Goal: Information Seeking & Learning: Learn about a topic

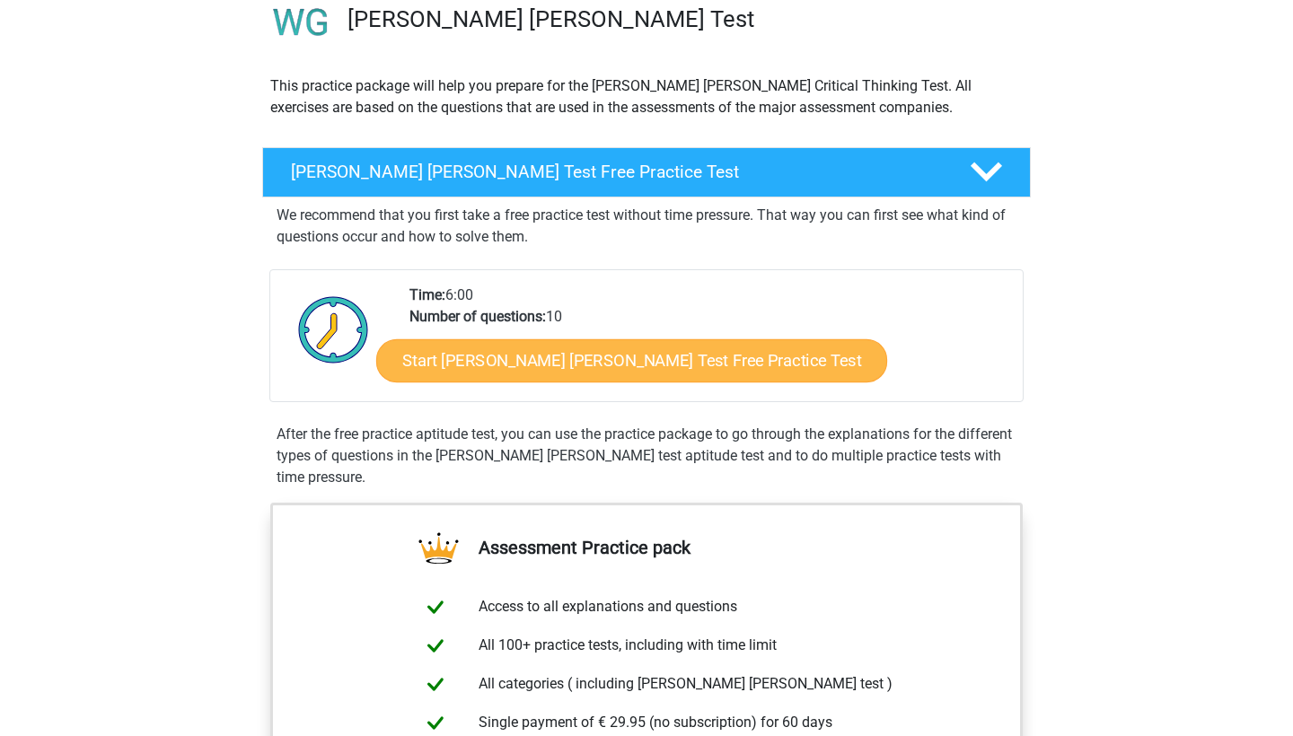
scroll to position [148, 0]
click at [591, 362] on link "Start Watson Glaser Test Free Practice Test" at bounding box center [631, 360] width 511 height 43
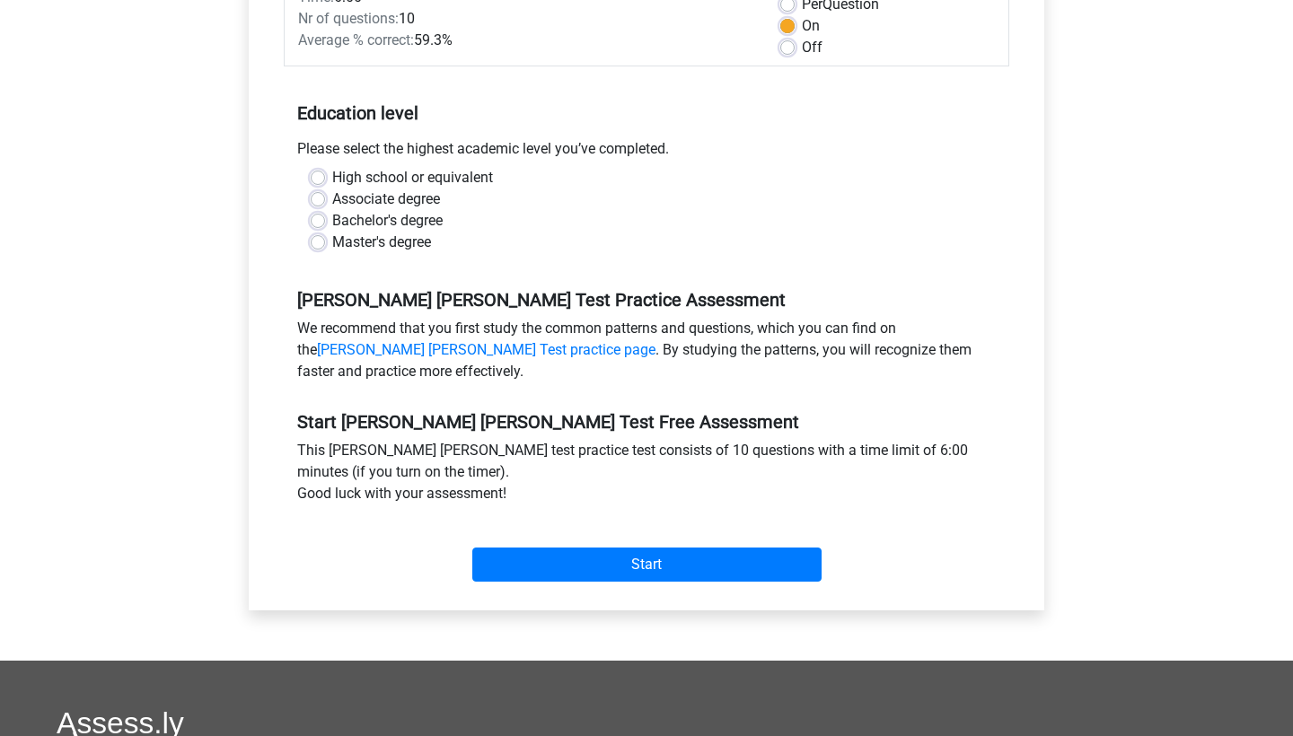
scroll to position [301, 0]
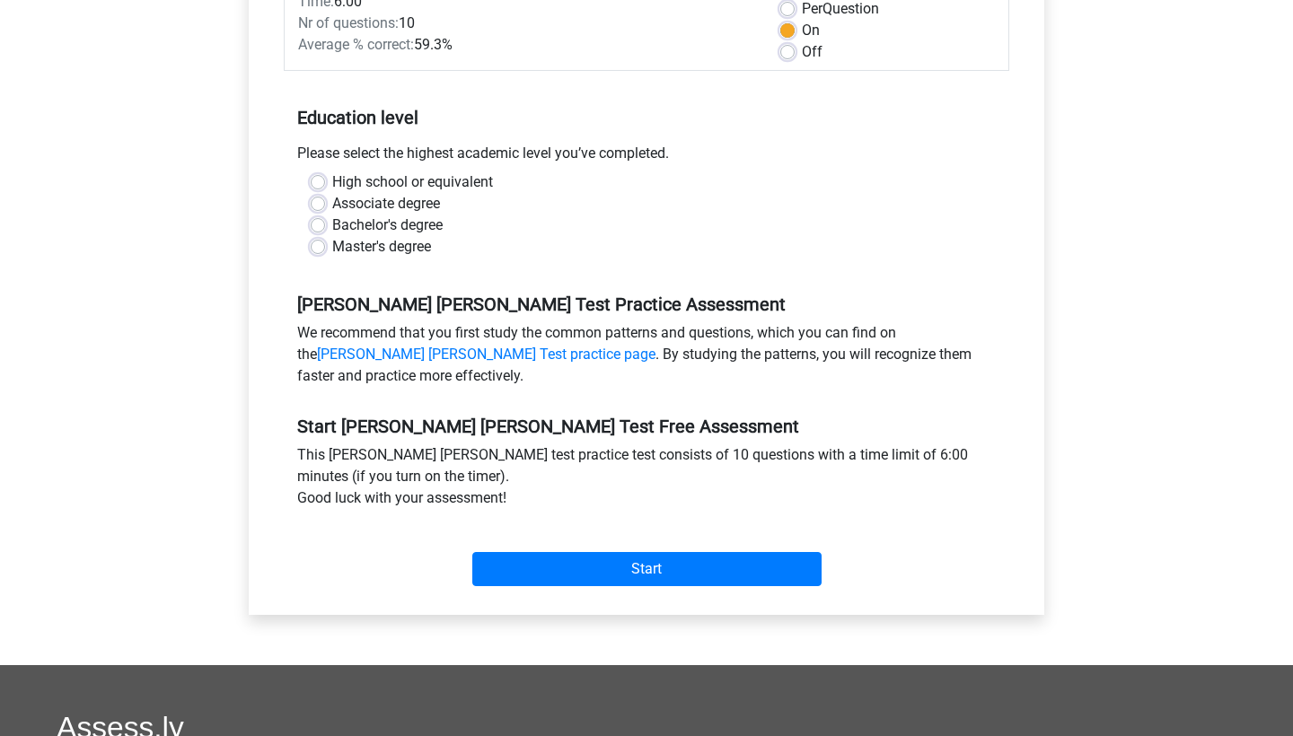
click at [332, 171] on label "High school or equivalent" at bounding box center [412, 182] width 161 height 22
click at [323, 171] on input "High school or equivalent" at bounding box center [318, 180] width 14 height 18
radio input "true"
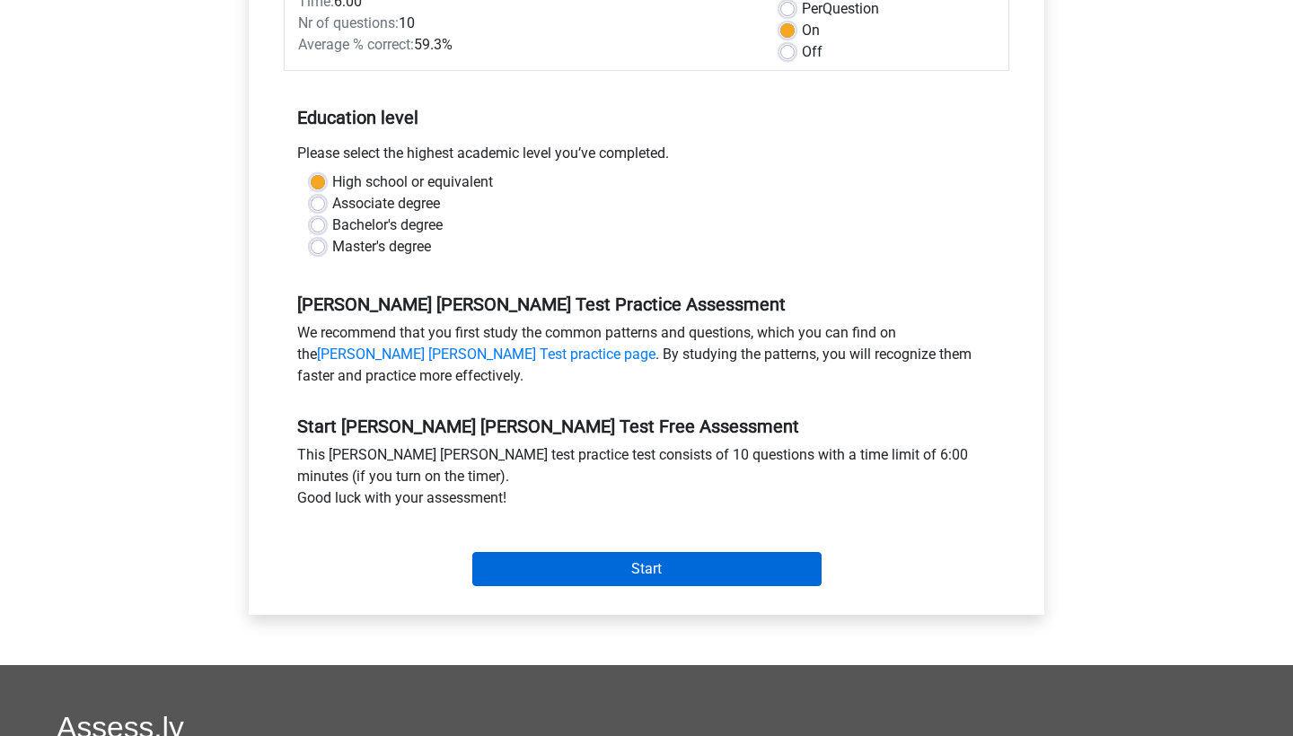
click at [646, 552] on input "Start" at bounding box center [646, 569] width 349 height 34
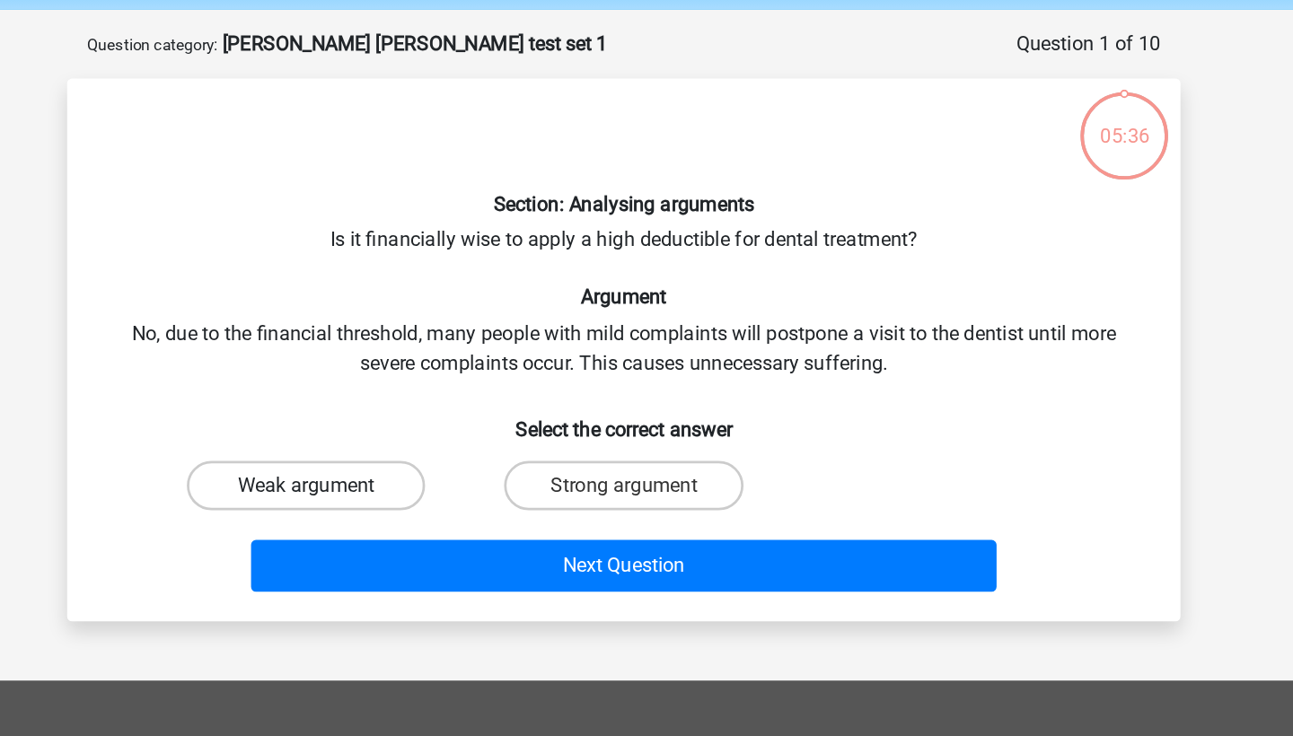
click at [329, 404] on label "Weak argument" at bounding box center [415, 422] width 173 height 36
click at [416, 422] on input "Weak argument" at bounding box center [422, 428] width 12 height 12
radio input "true"
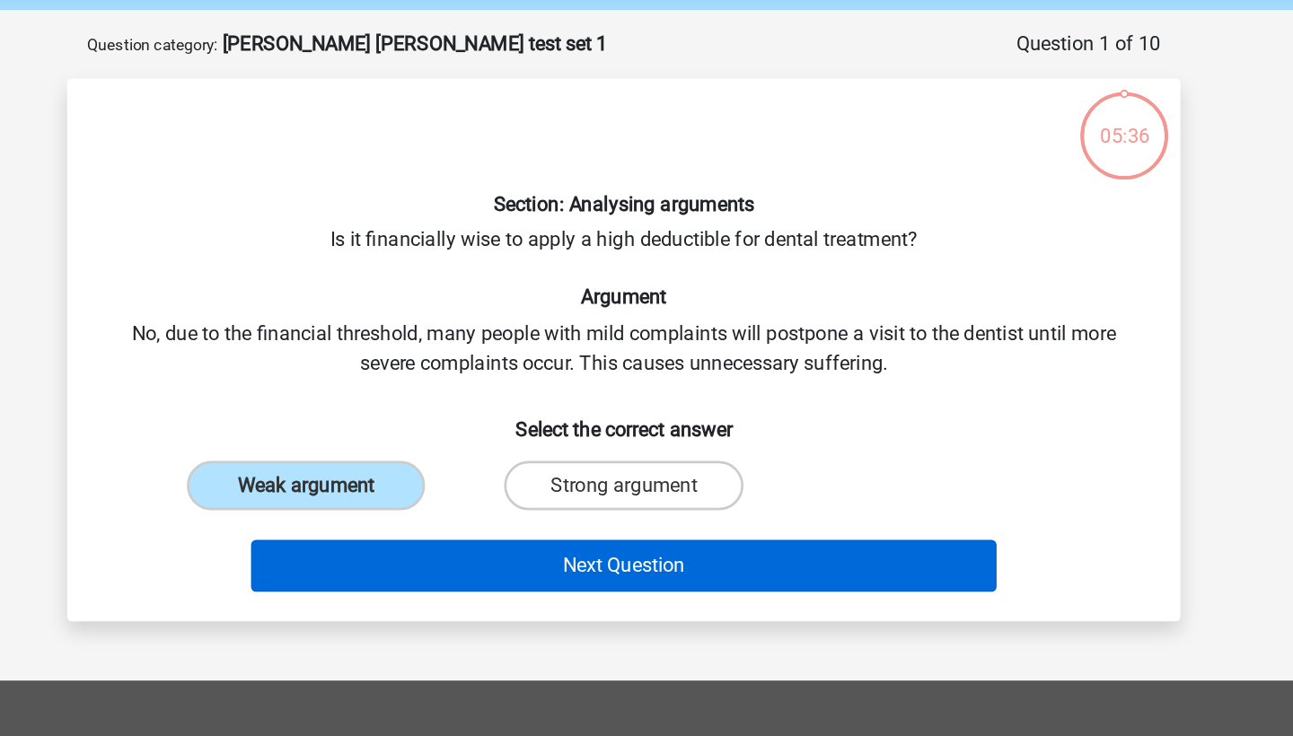
click at [375, 461] on button "Next Question" at bounding box center [646, 480] width 543 height 38
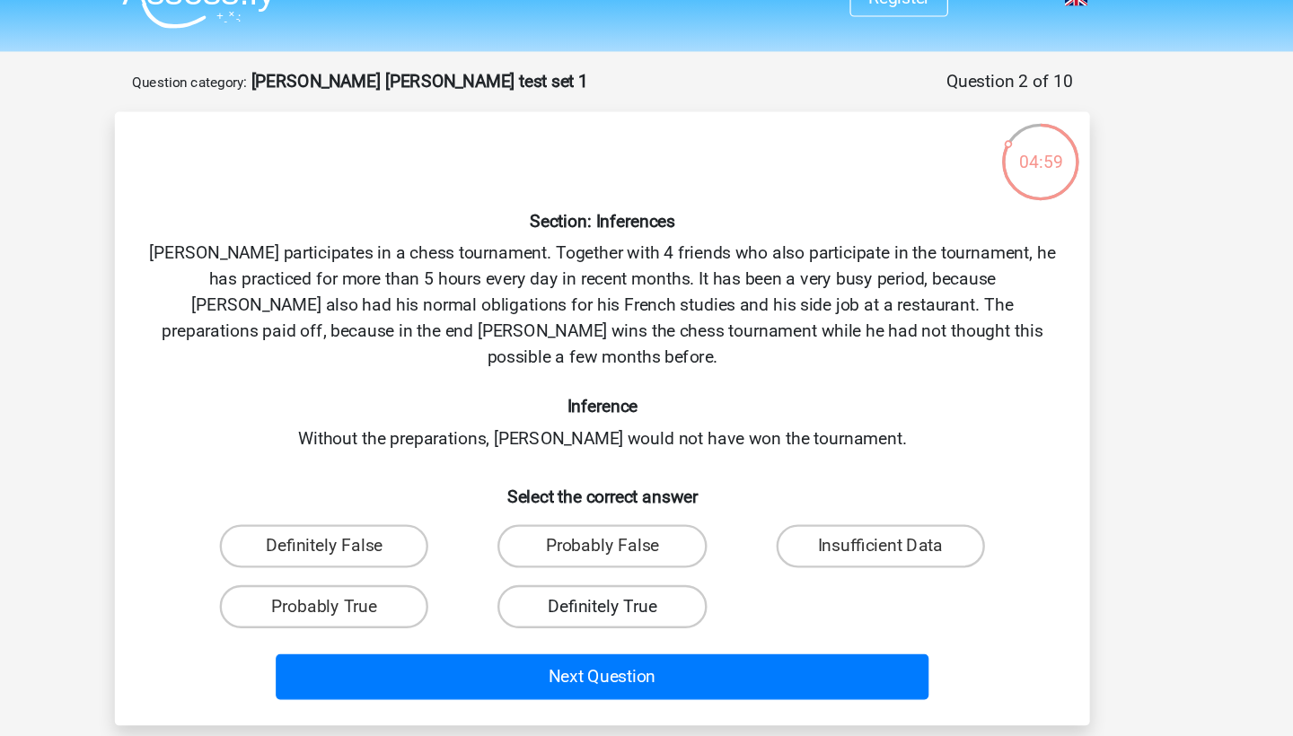
click at [559, 519] on label "Definitely True" at bounding box center [645, 537] width 173 height 36
click at [646, 537] on input "Definitely True" at bounding box center [652, 543] width 12 height 12
radio input "true"
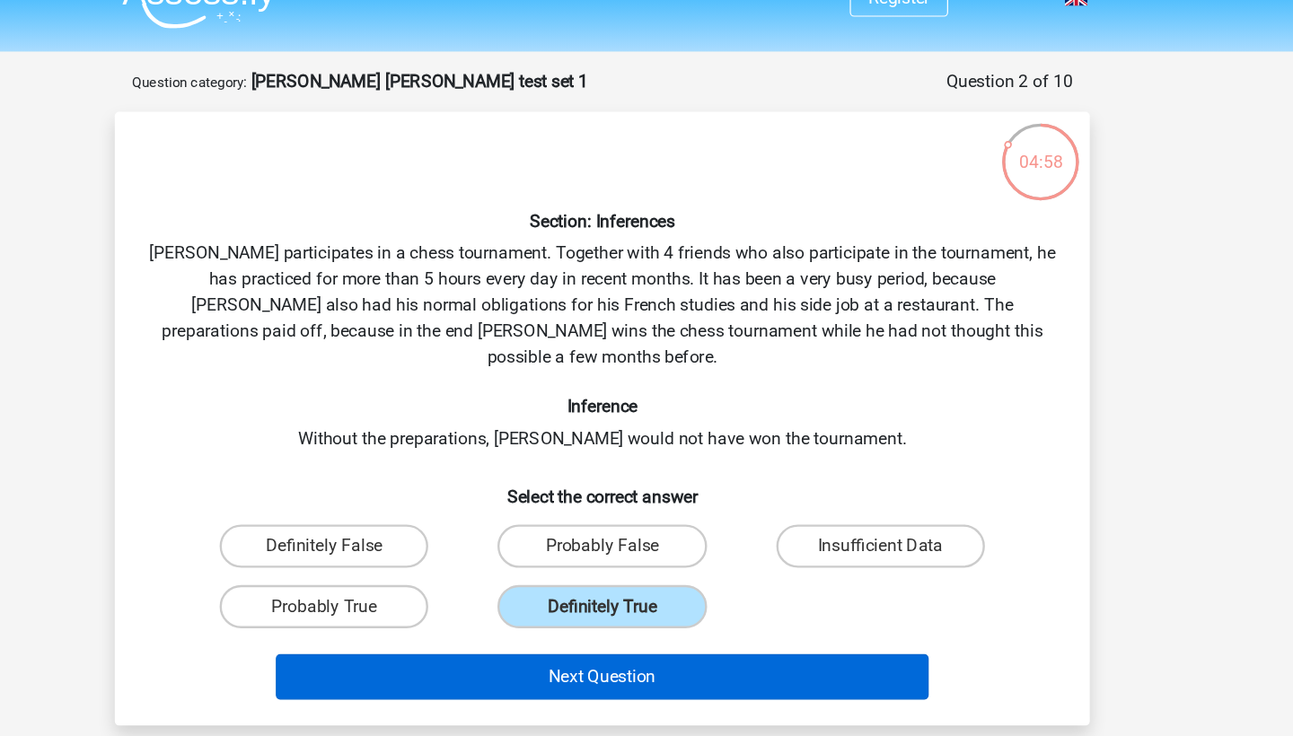
click at [475, 576] on button "Next Question" at bounding box center [646, 595] width 543 height 38
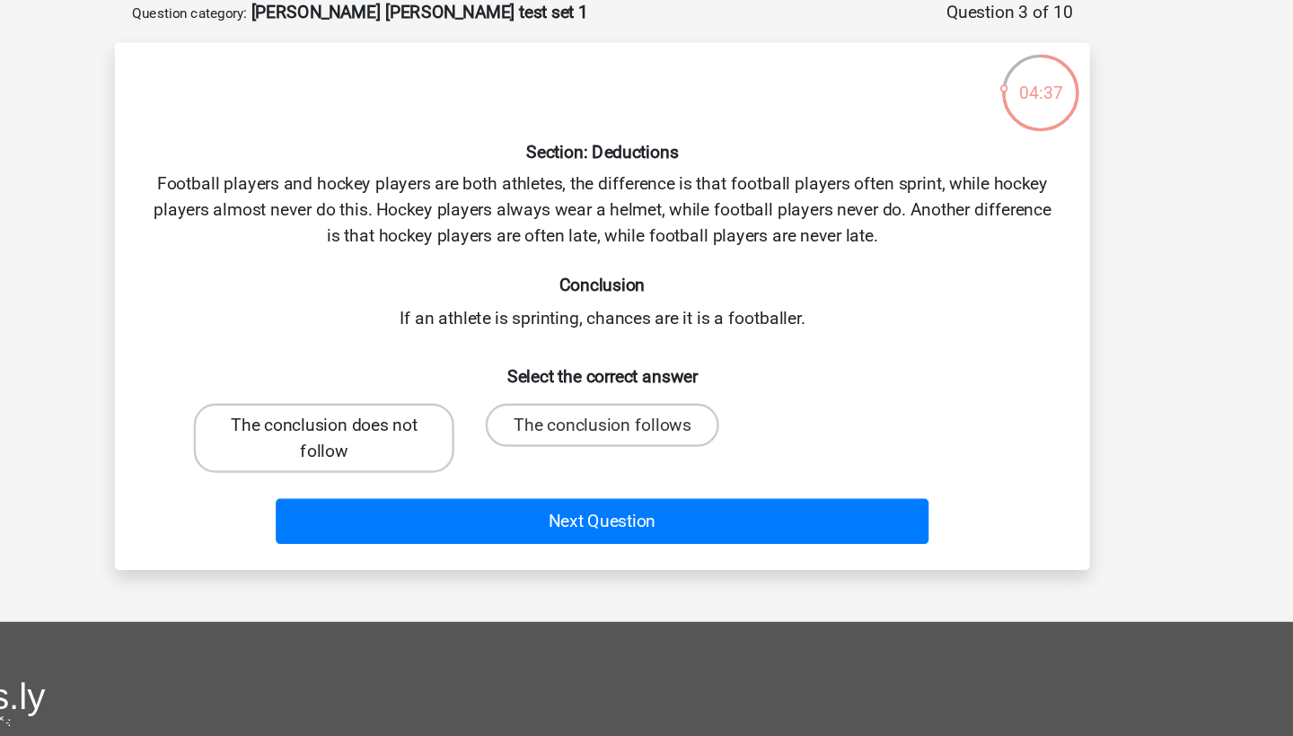
click at [345, 426] on label "The conclusion does not follow" at bounding box center [415, 454] width 216 height 57
click at [416, 444] on input "The conclusion does not follow" at bounding box center [422, 450] width 12 height 12
radio input "true"
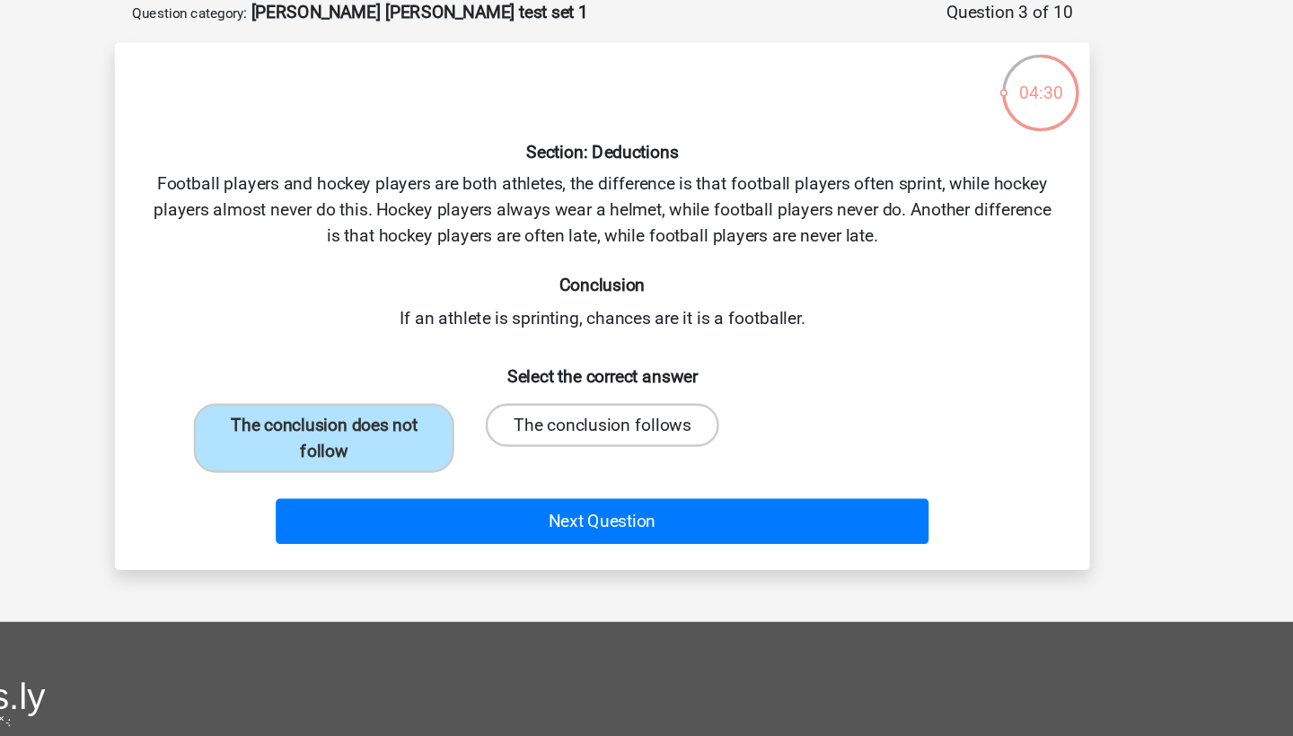
click at [549, 426] on label "The conclusion follows" at bounding box center [646, 444] width 194 height 36
click at [646, 444] on input "The conclusion follows" at bounding box center [652, 450] width 12 height 12
radio input "true"
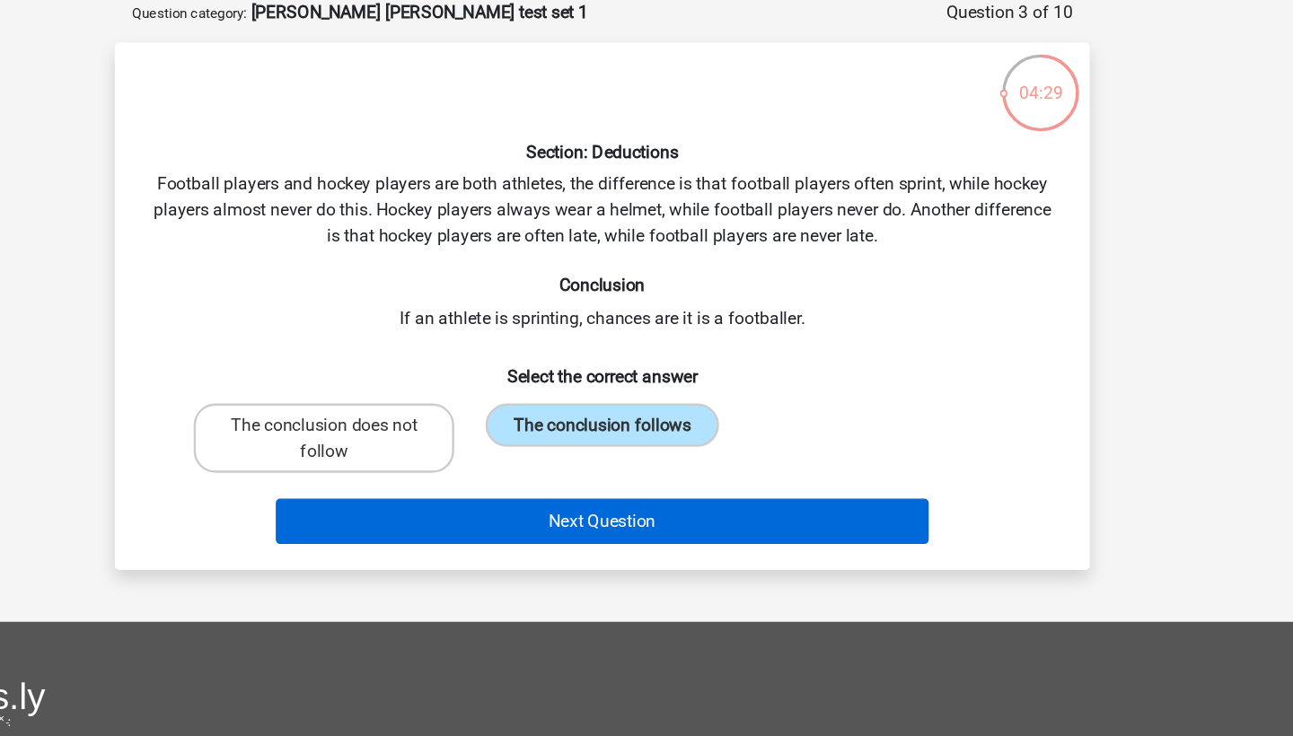
click at [447, 505] on button "Next Question" at bounding box center [646, 524] width 543 height 38
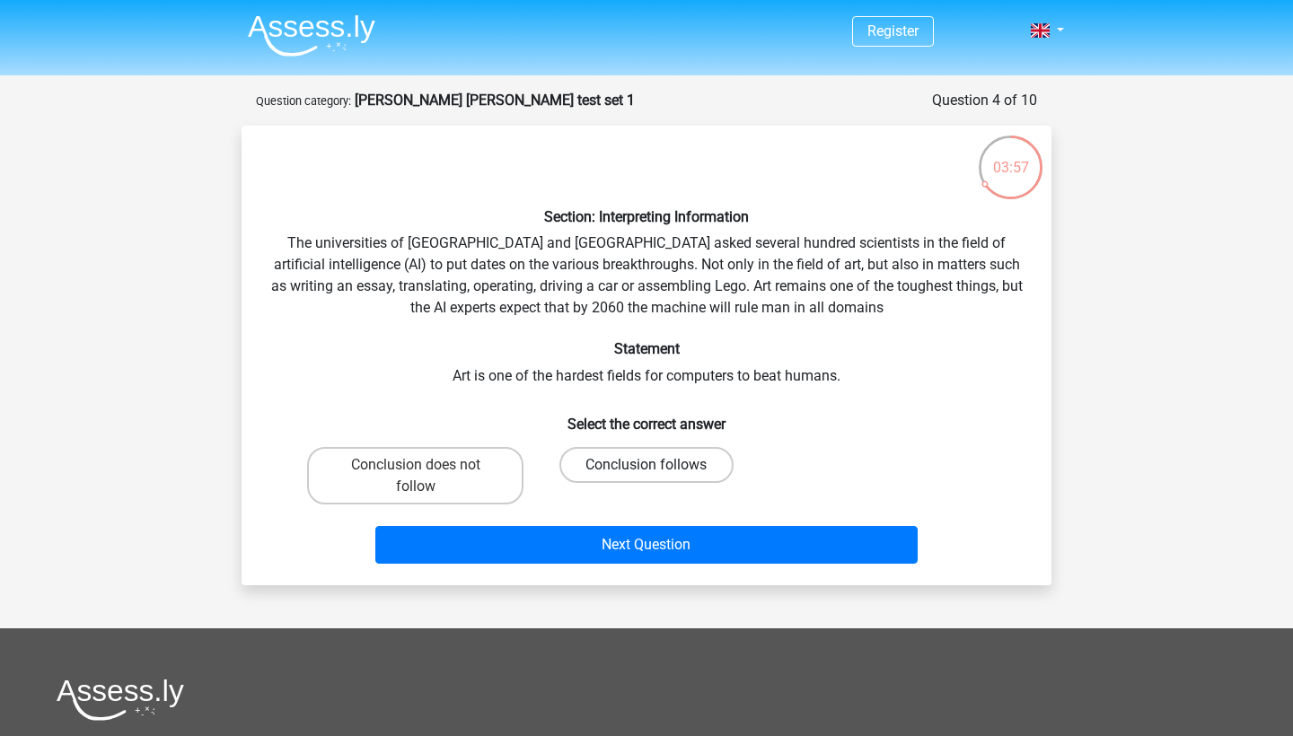
click at [629, 463] on label "Conclusion follows" at bounding box center [645, 465] width 173 height 36
click at [646, 465] on input "Conclusion follows" at bounding box center [652, 471] width 12 height 12
radio input "true"
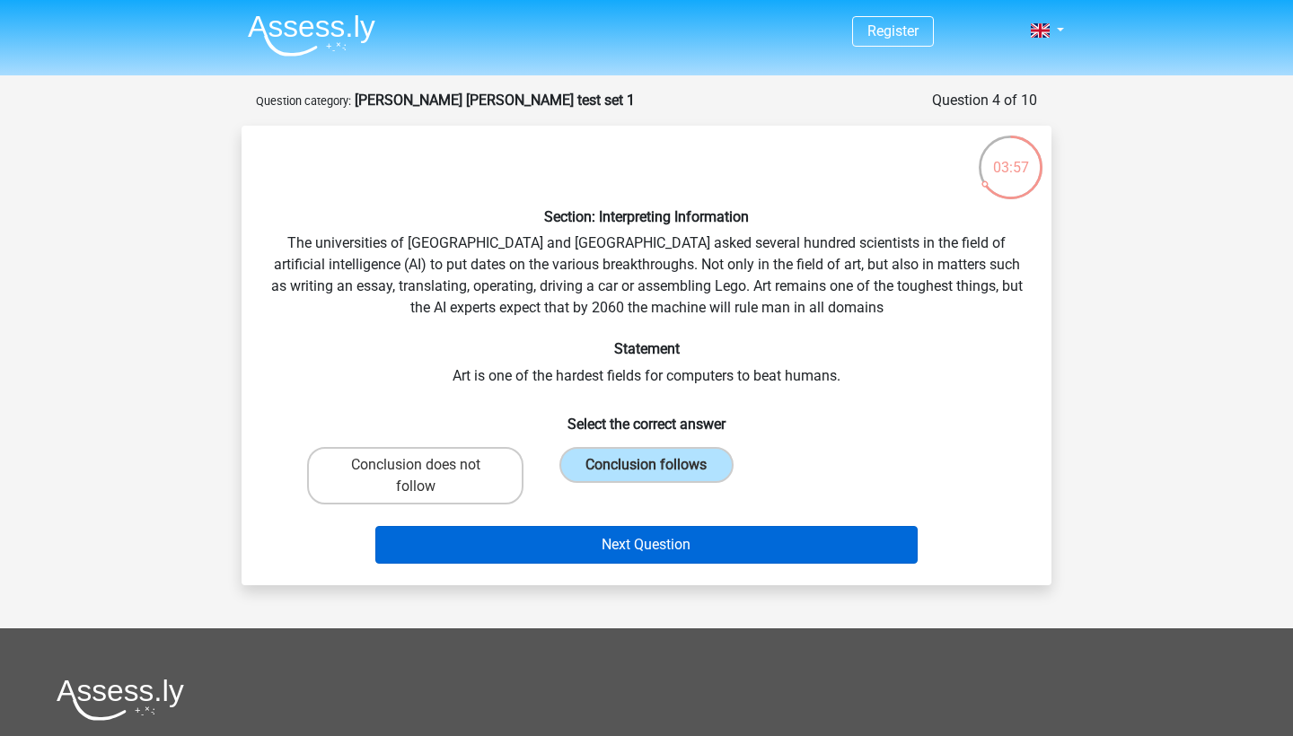
click at [620, 534] on button "Next Question" at bounding box center [646, 545] width 543 height 38
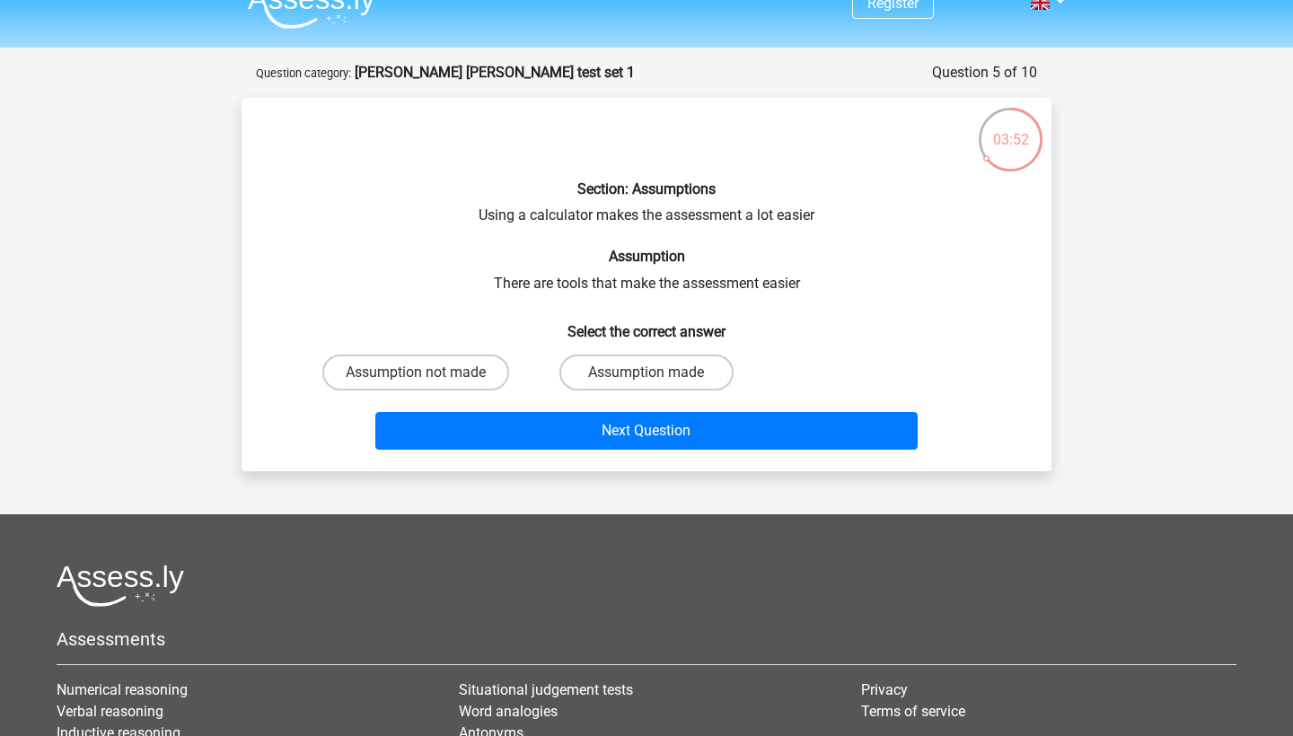
scroll to position [22, 0]
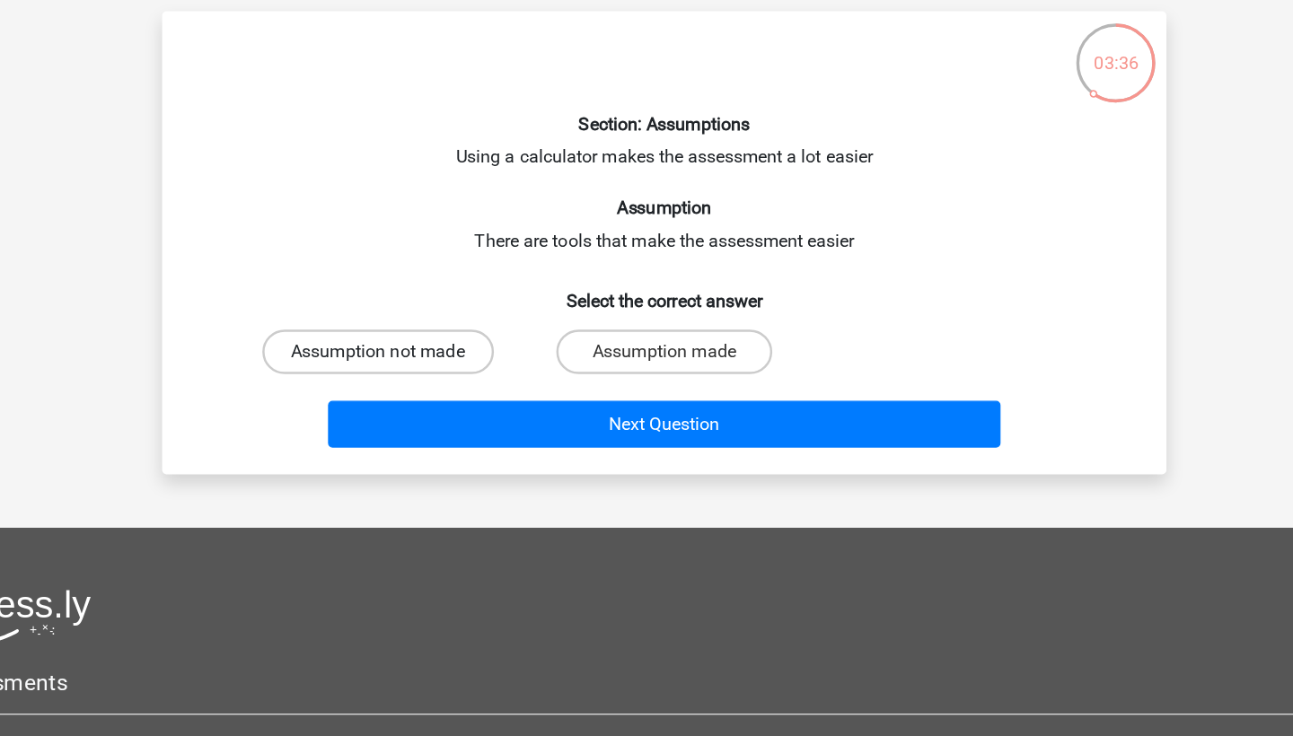
click at [370, 361] on label "Assumption not made" at bounding box center [415, 379] width 187 height 36
click at [416, 379] on input "Assumption not made" at bounding box center [422, 385] width 12 height 12
radio input "true"
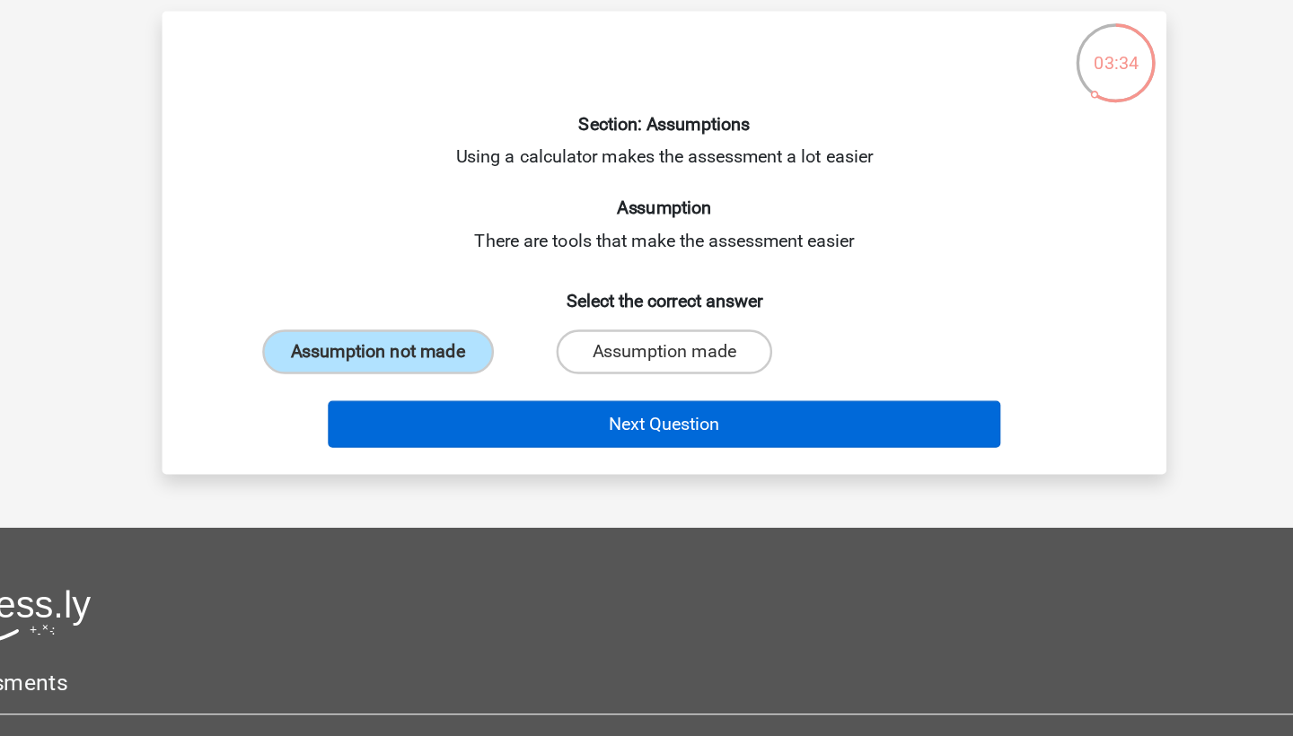
click at [419, 418] on button "Next Question" at bounding box center [646, 437] width 543 height 38
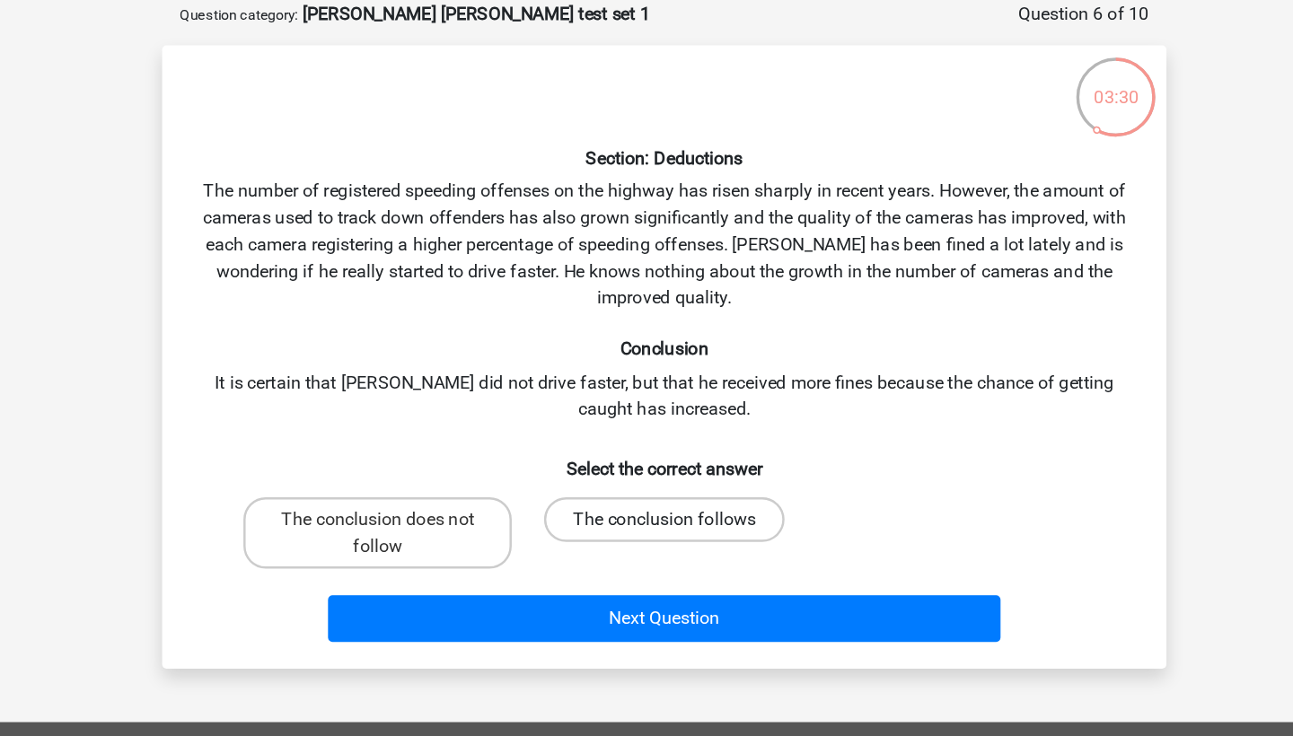
click at [549, 469] on label "The conclusion follows" at bounding box center [646, 487] width 194 height 36
click at [646, 487] on input "The conclusion follows" at bounding box center [652, 493] width 12 height 12
radio input "true"
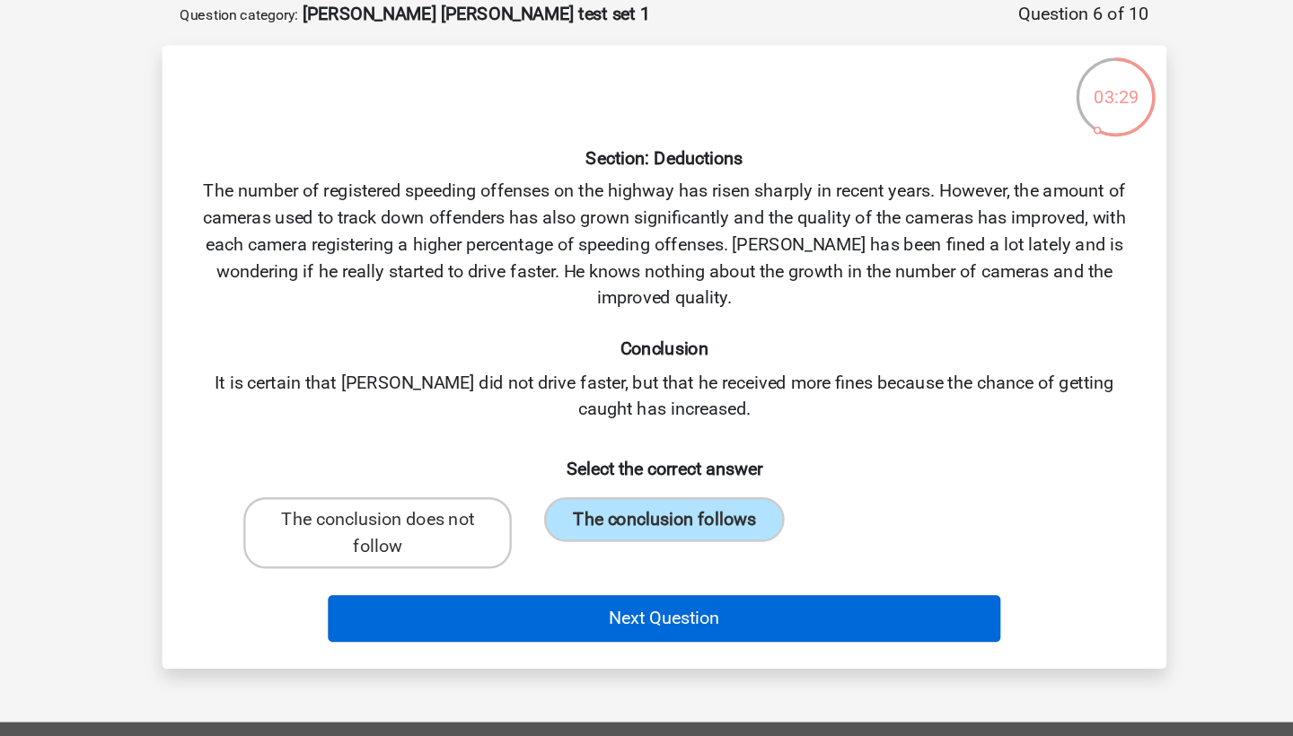
click at [480, 548] on button "Next Question" at bounding box center [646, 567] width 543 height 38
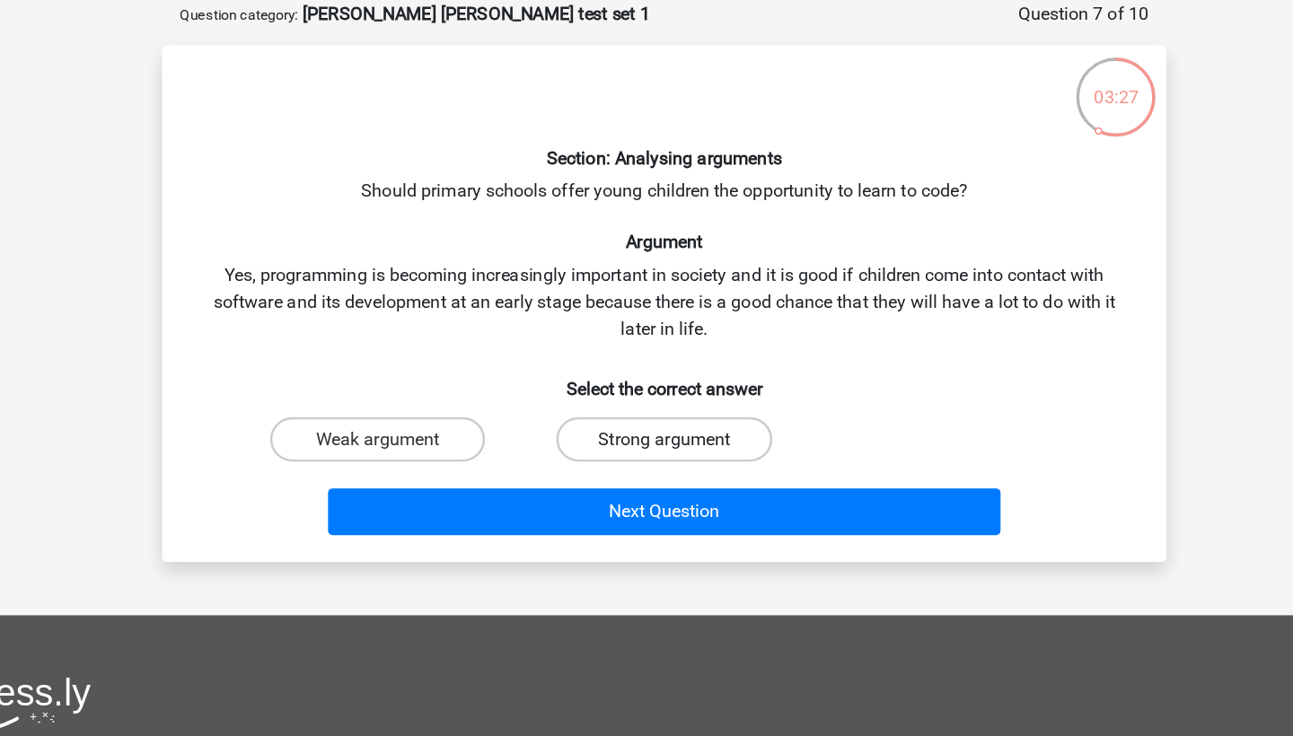
click at [559, 404] on label "Strong argument" at bounding box center [645, 422] width 173 height 36
click at [646, 422] on input "Strong argument" at bounding box center [652, 428] width 12 height 12
radio input "true"
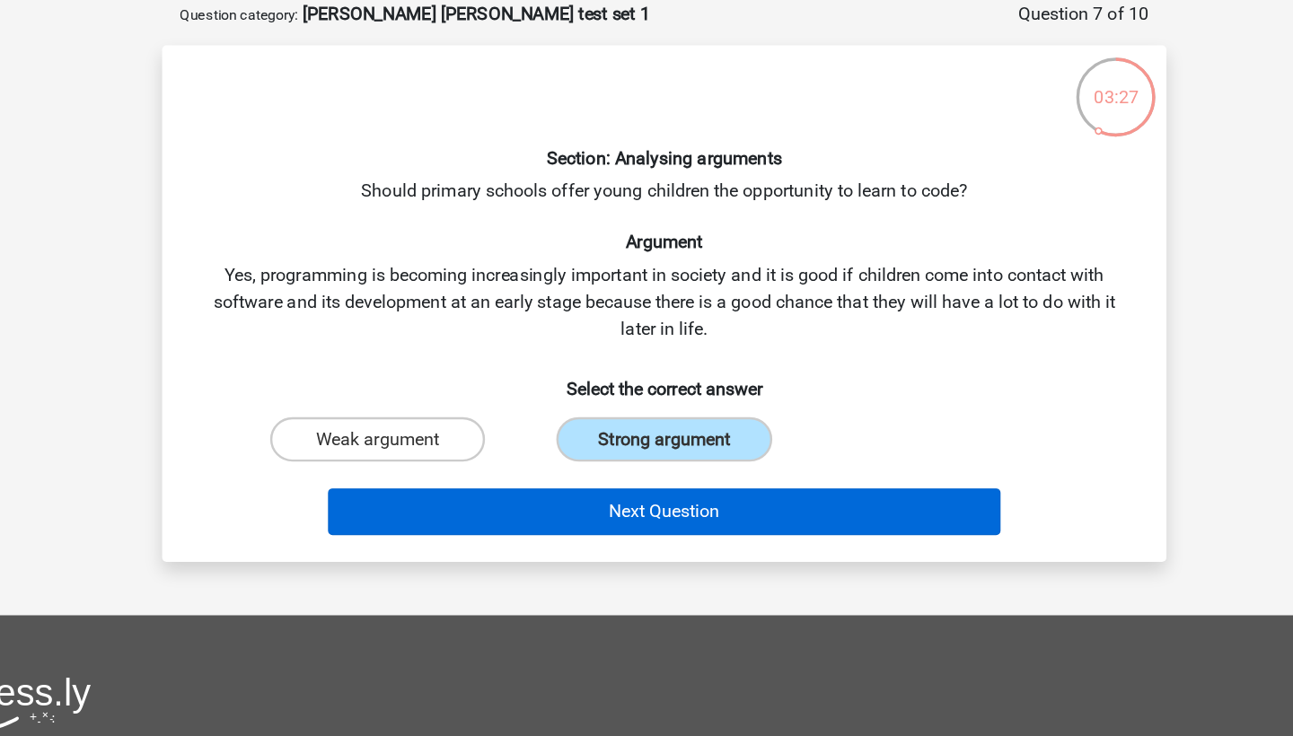
click at [499, 461] on button "Next Question" at bounding box center [646, 480] width 543 height 38
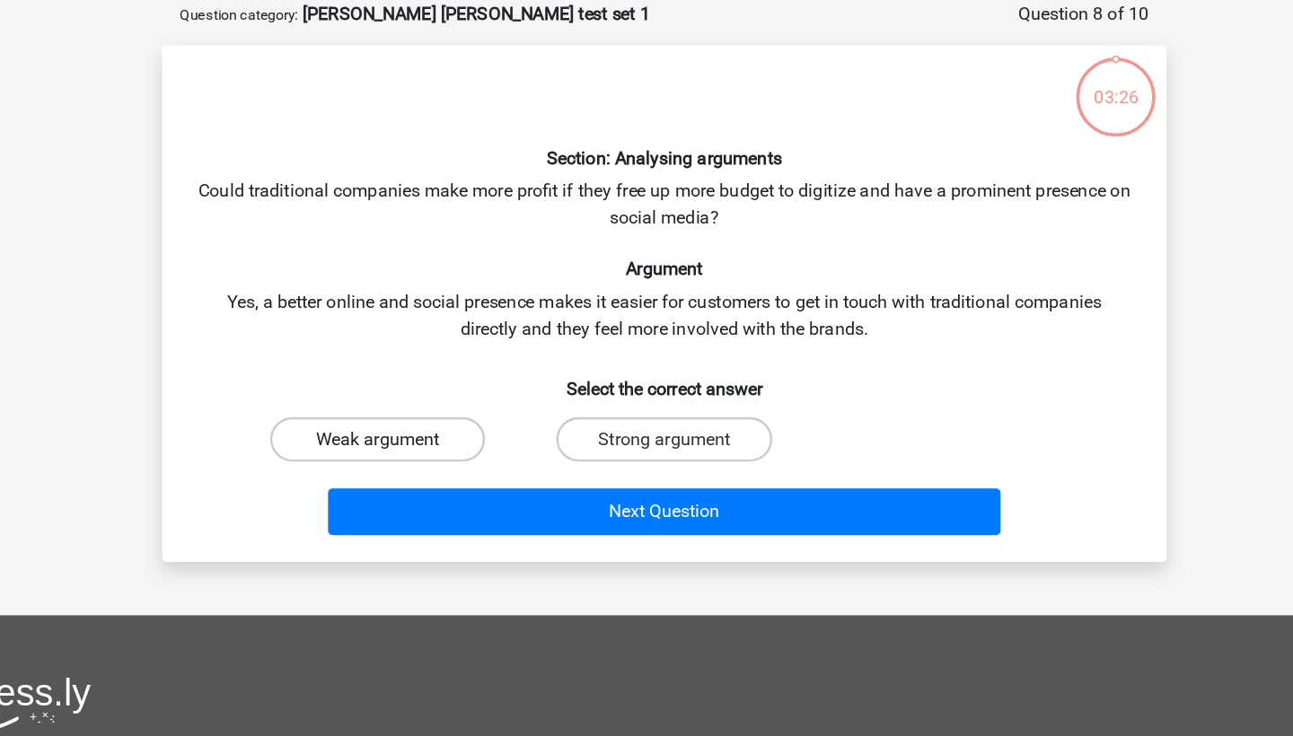
click at [387, 404] on label "Weak argument" at bounding box center [415, 422] width 173 height 36
click at [416, 422] on input "Weak argument" at bounding box center [422, 428] width 12 height 12
radio input "true"
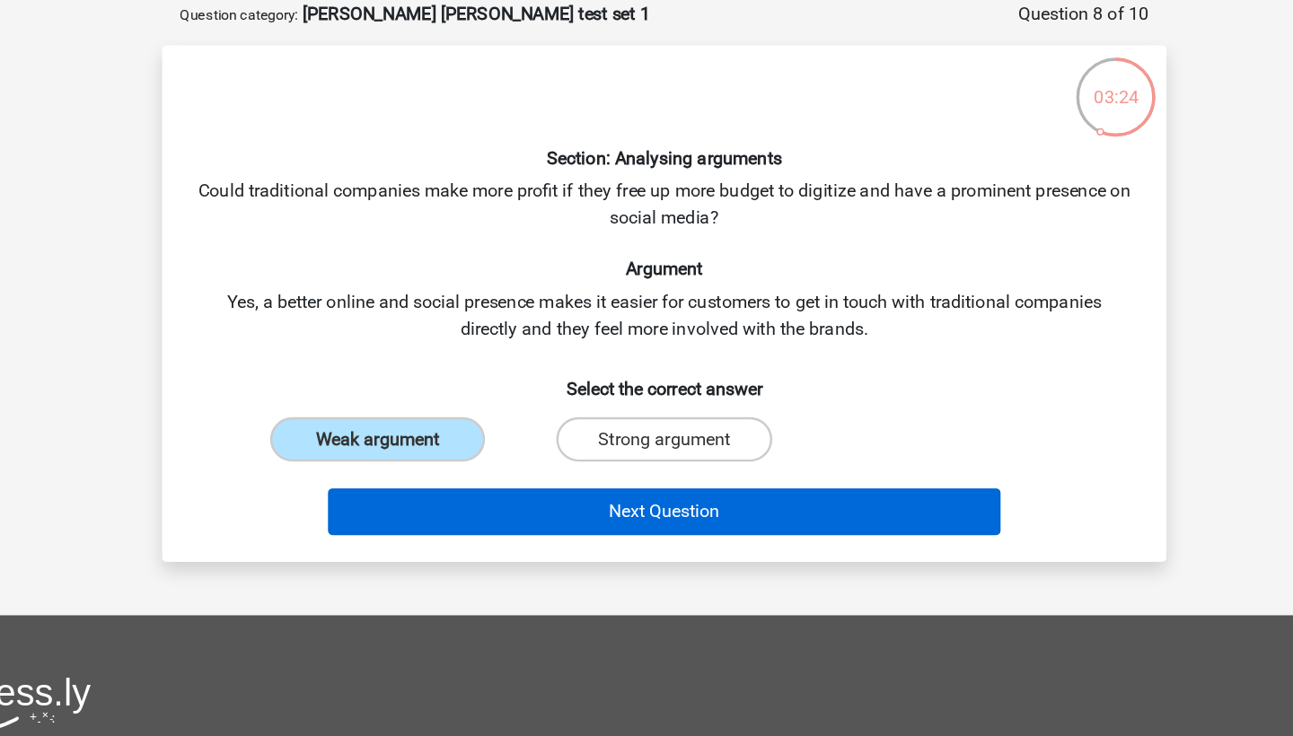
click at [460, 461] on button "Next Question" at bounding box center [646, 480] width 543 height 38
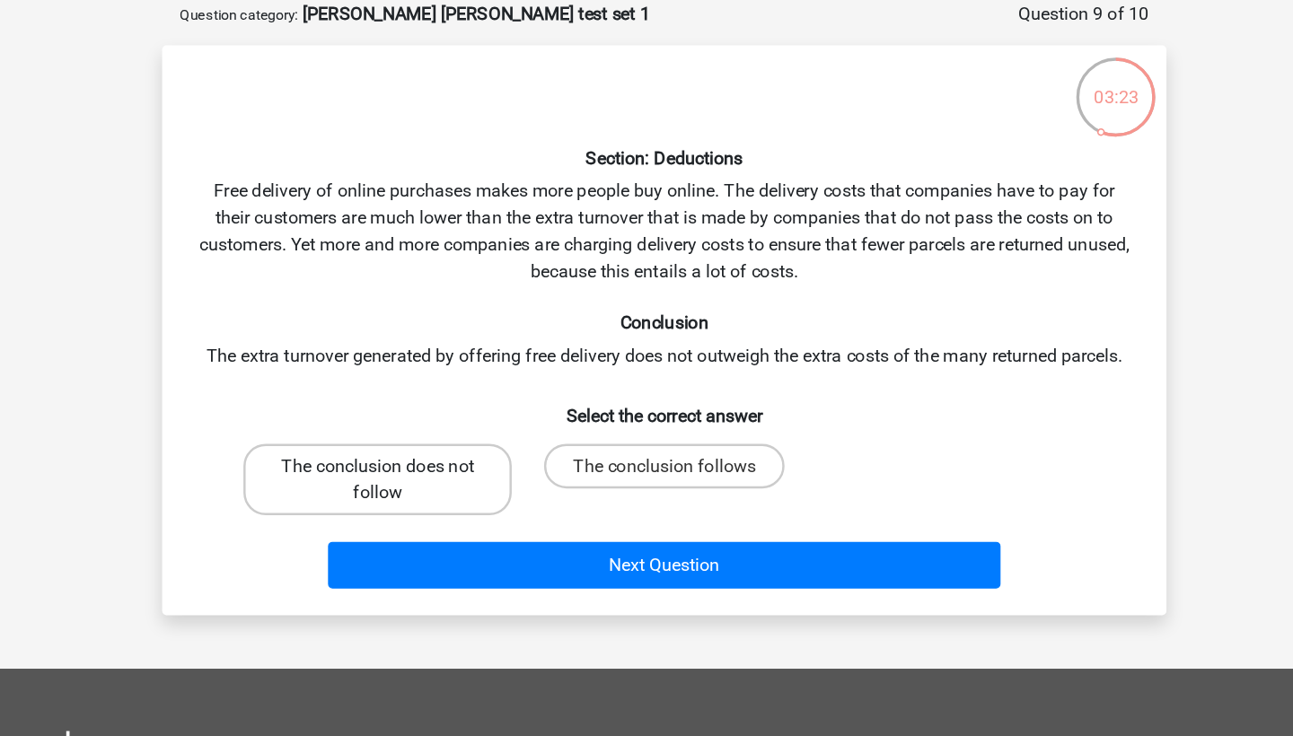
click at [364, 426] on label "The conclusion does not follow" at bounding box center [415, 454] width 216 height 57
click at [416, 444] on input "The conclusion does not follow" at bounding box center [422, 450] width 12 height 12
radio input "true"
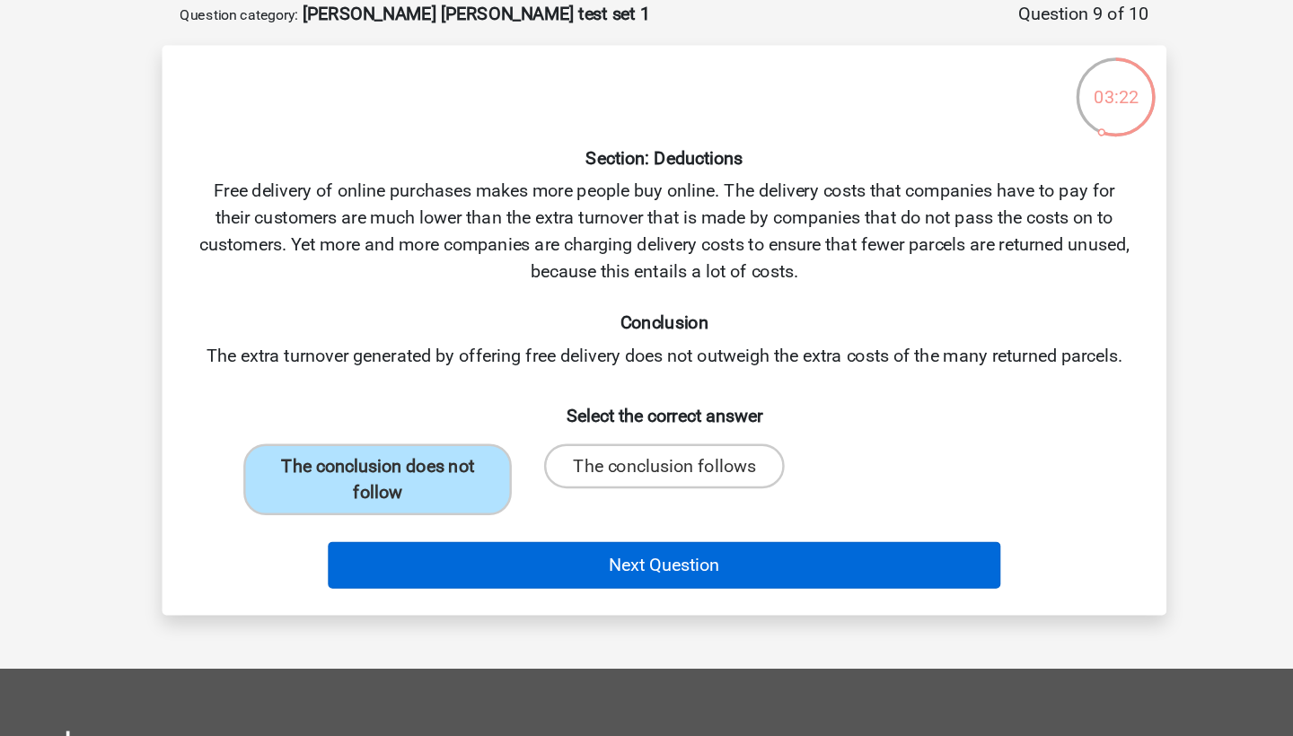
click at [435, 505] on button "Next Question" at bounding box center [646, 524] width 543 height 38
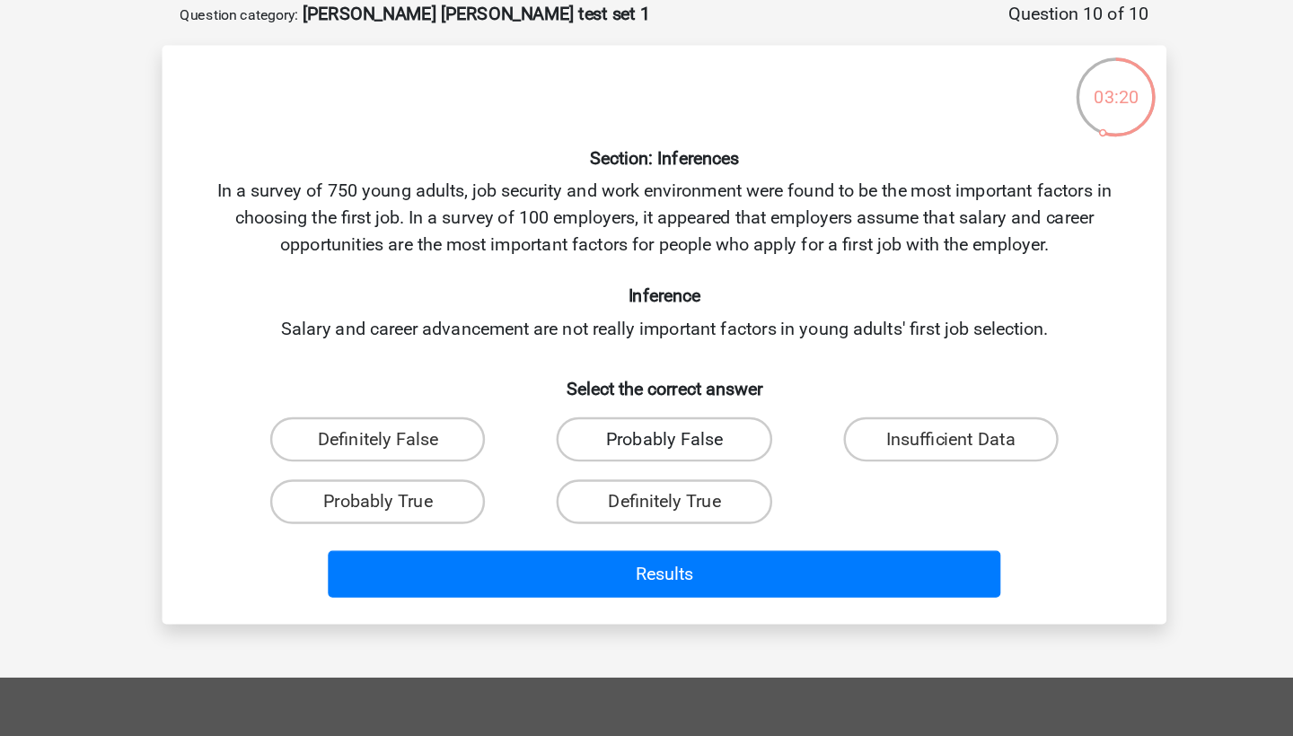
click at [559, 404] on label "Probably False" at bounding box center [645, 422] width 173 height 36
click at [646, 422] on input "Probably False" at bounding box center [652, 428] width 12 height 12
radio input "true"
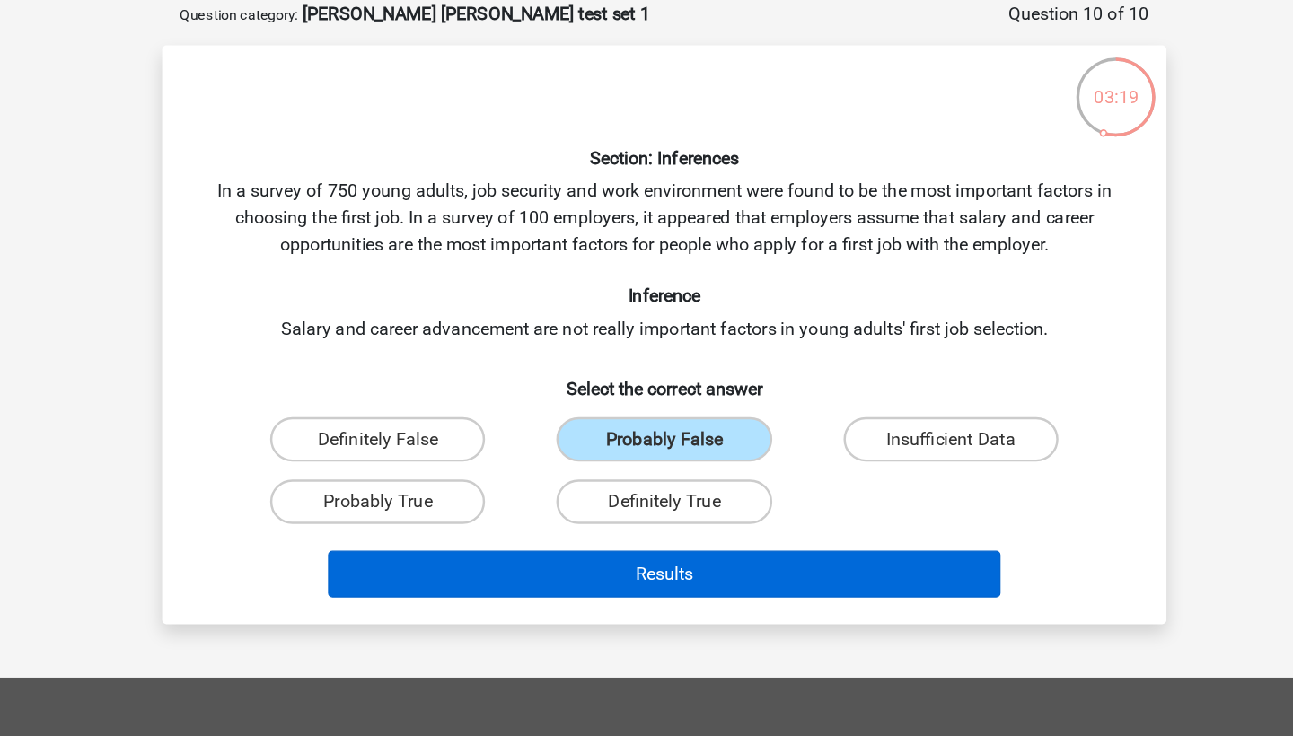
click at [556, 512] on button "Results" at bounding box center [646, 531] width 543 height 38
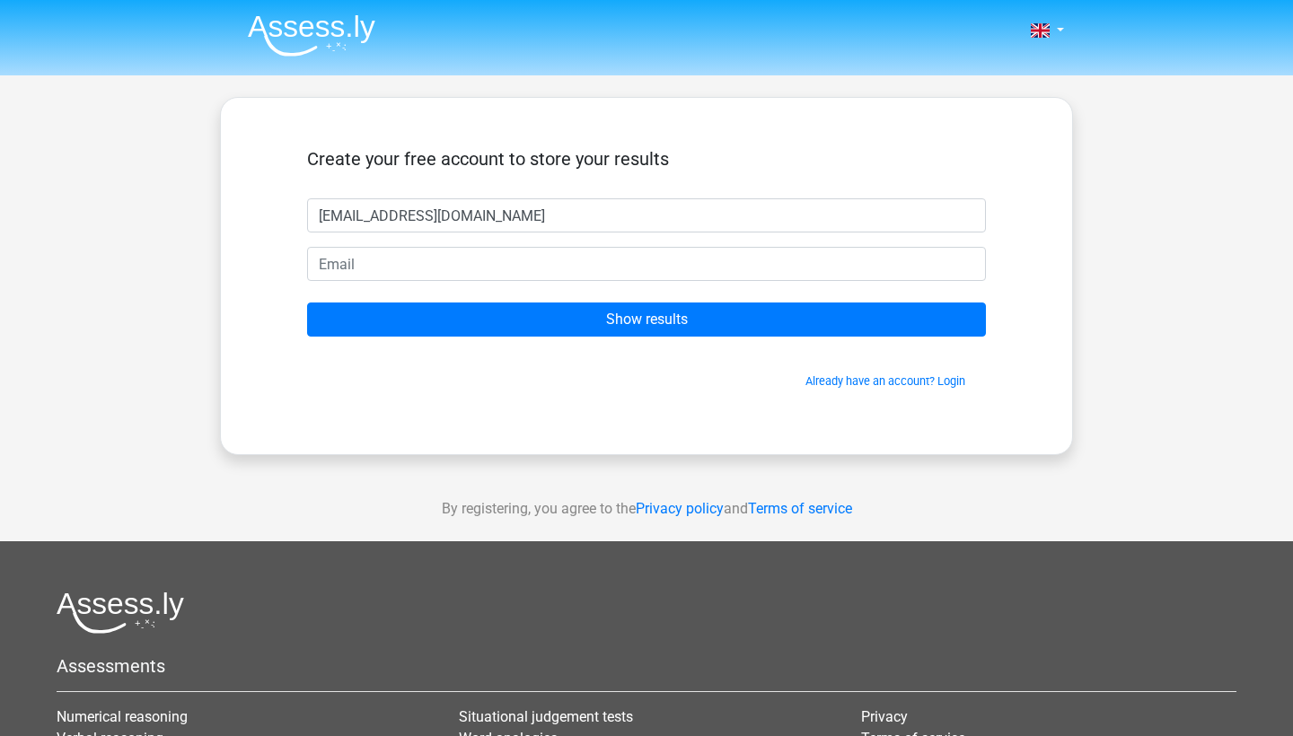
type input "[EMAIL_ADDRESS][DOMAIN_NAME]"
type input "cowled_marmot_1s@icloud.com"
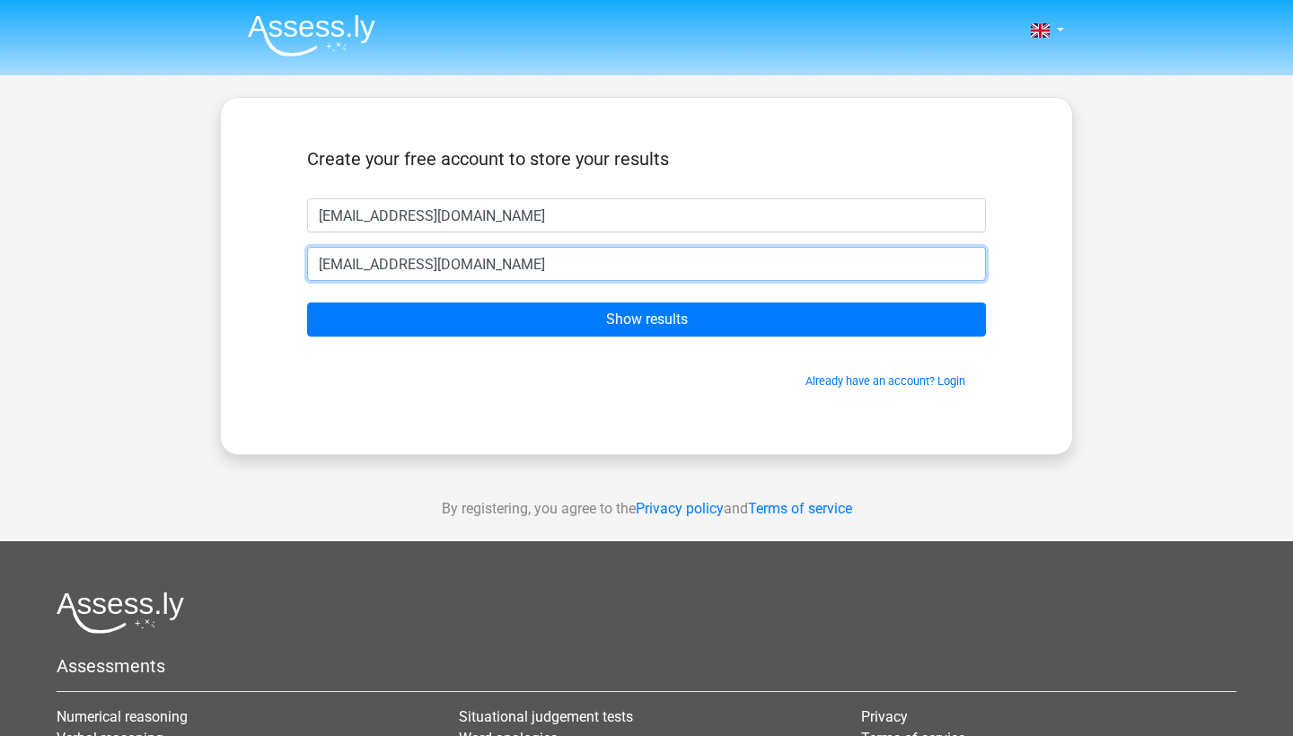
drag, startPoint x: 579, startPoint y: 261, endPoint x: 267, endPoint y: 262, distance: 312.4
click at [267, 262] on div "Create your free account to store your results uhfwiufwi@mail.com cowled_marmot…" at bounding box center [646, 276] width 765 height 270
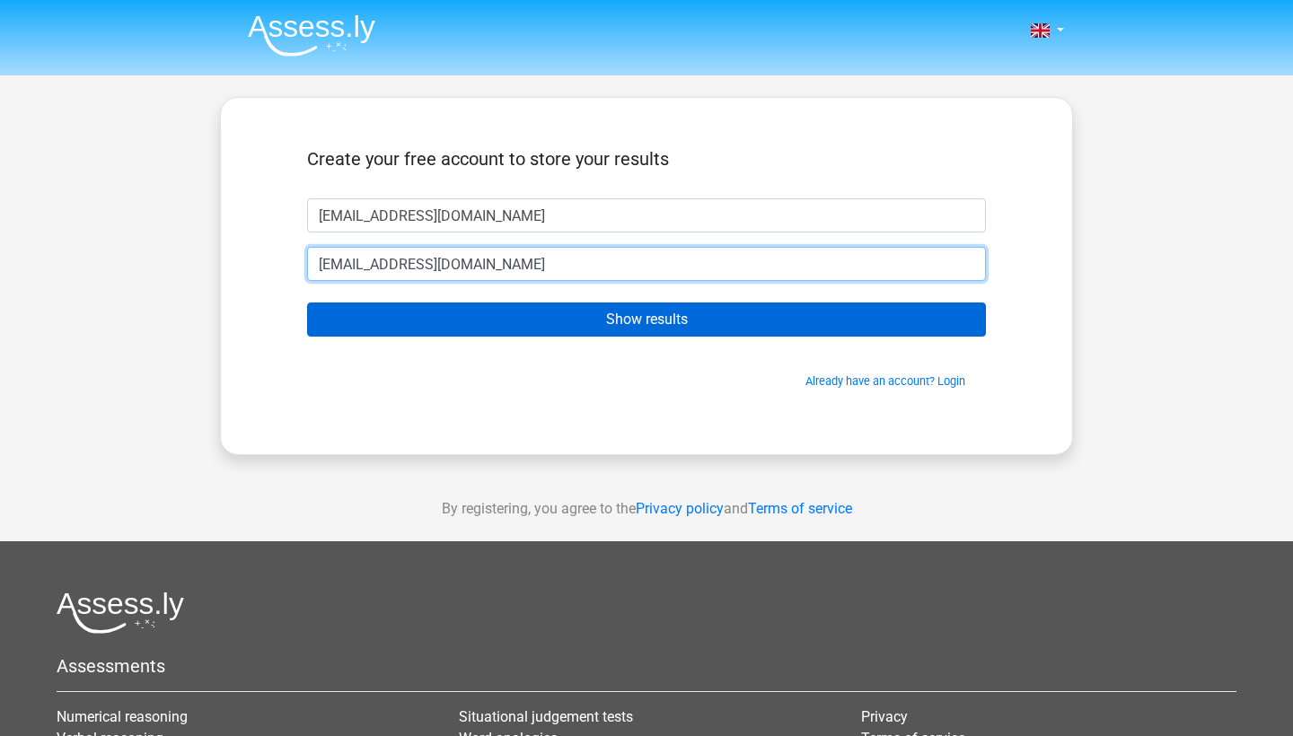
type input "[EMAIL_ADDRESS][DOMAIN_NAME]"
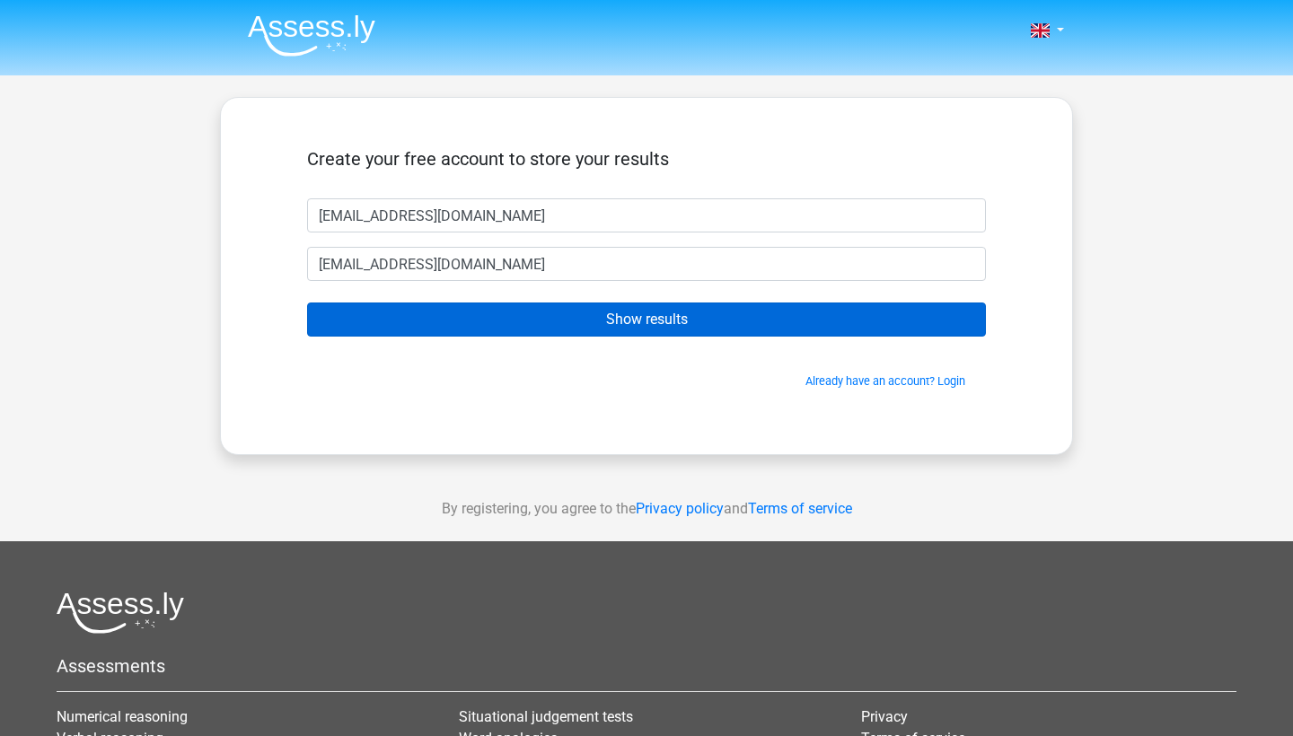
click at [444, 313] on input "Show results" at bounding box center [646, 320] width 679 height 34
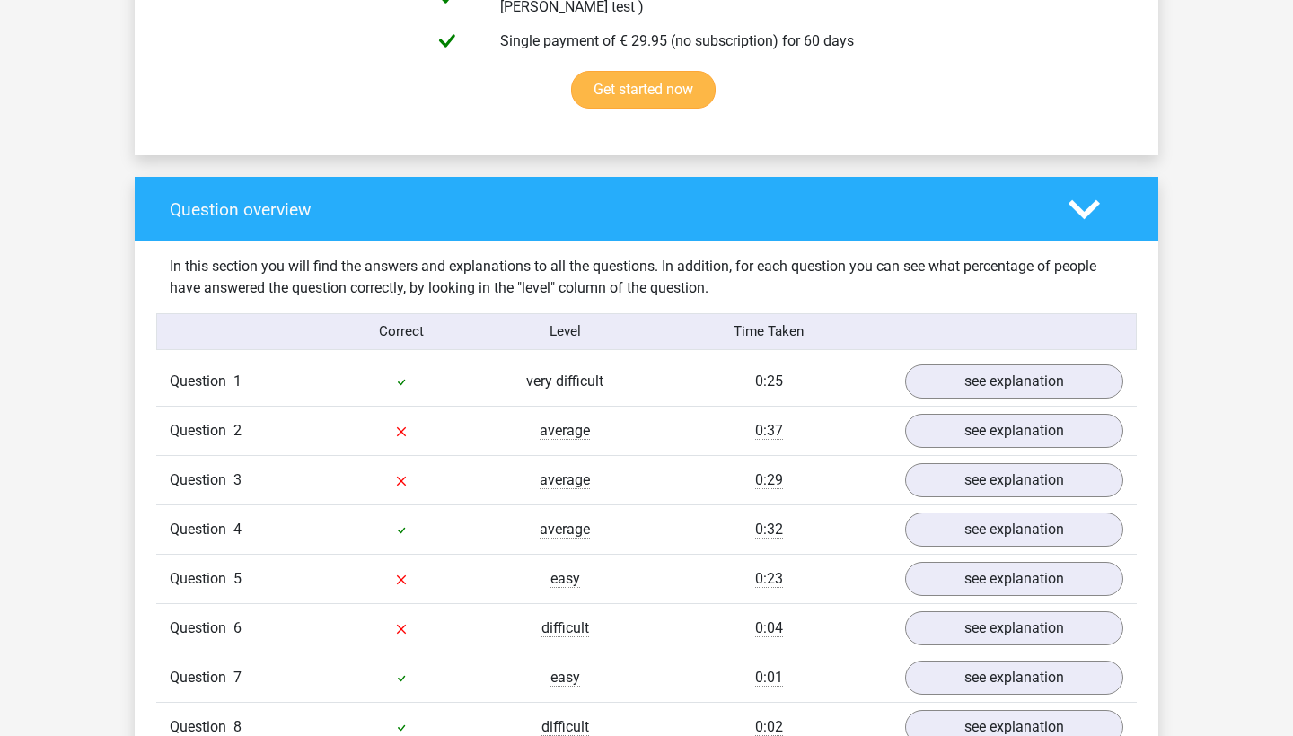
scroll to position [1358, 0]
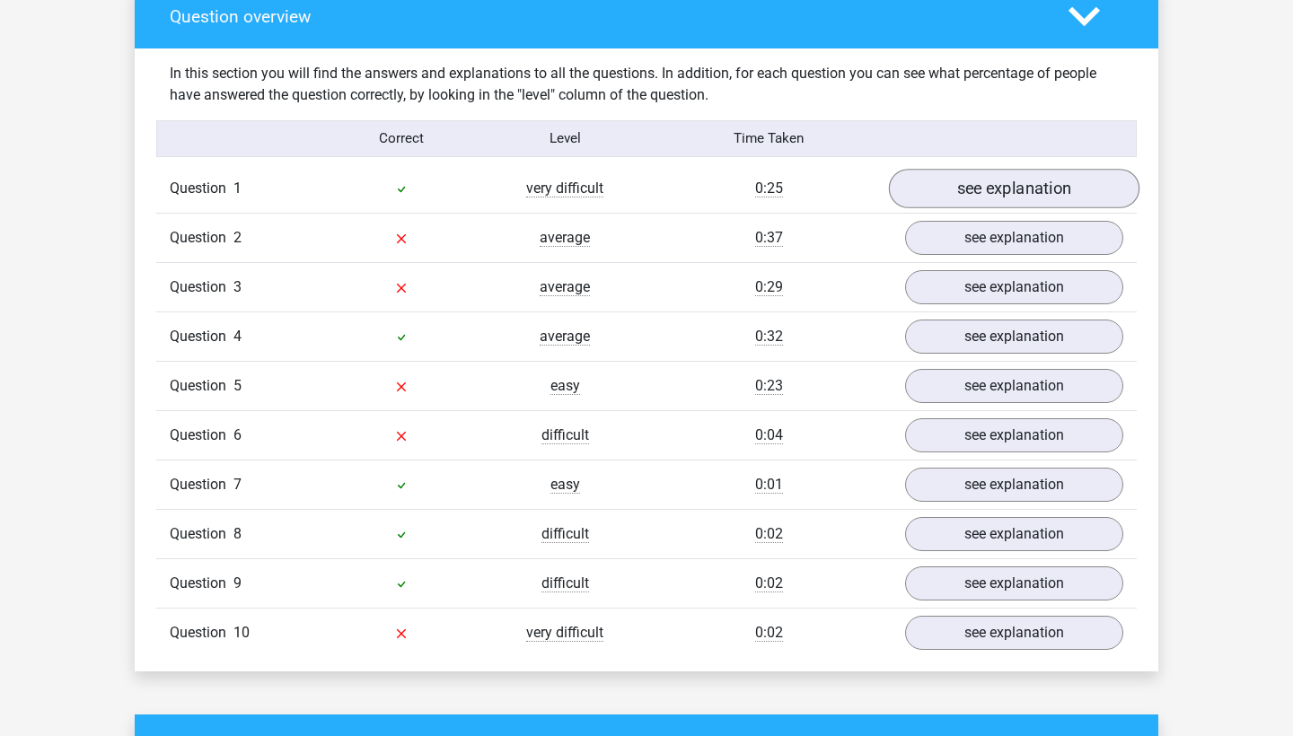
click at [954, 177] on link "see explanation" at bounding box center [1014, 189] width 250 height 40
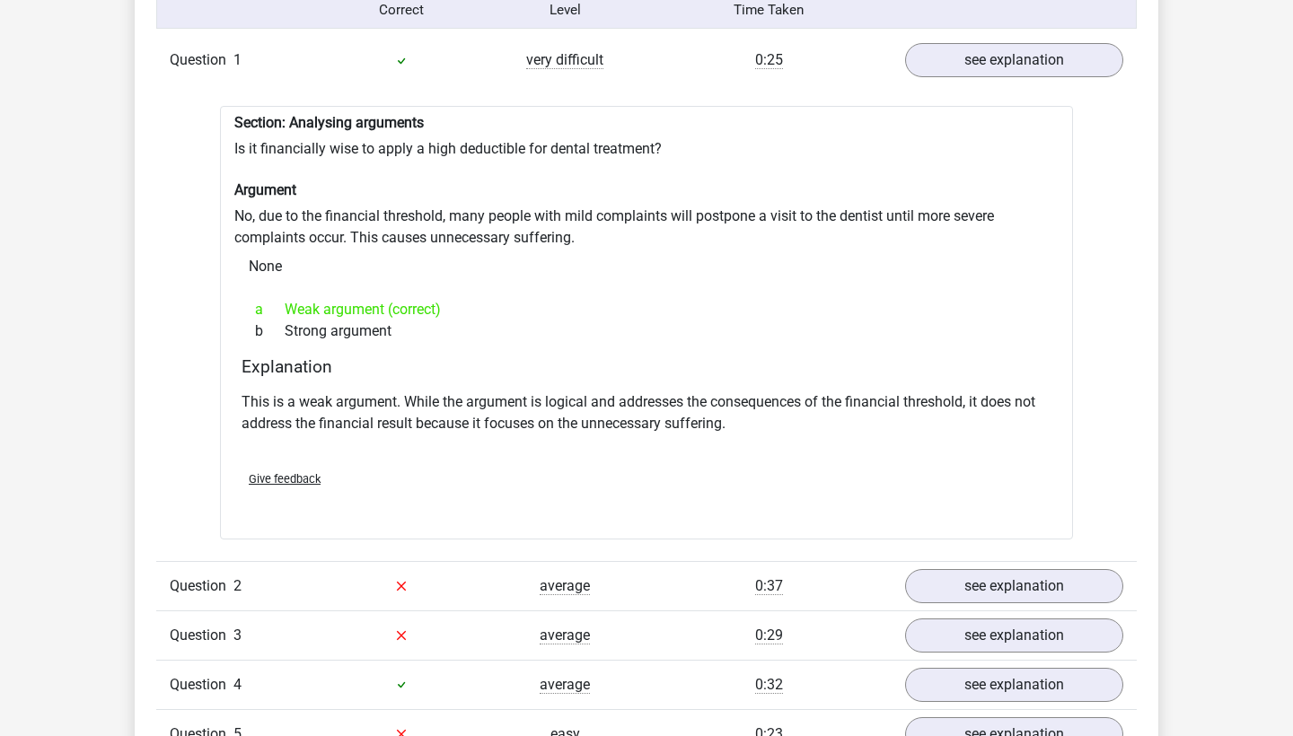
scroll to position [1526, 0]
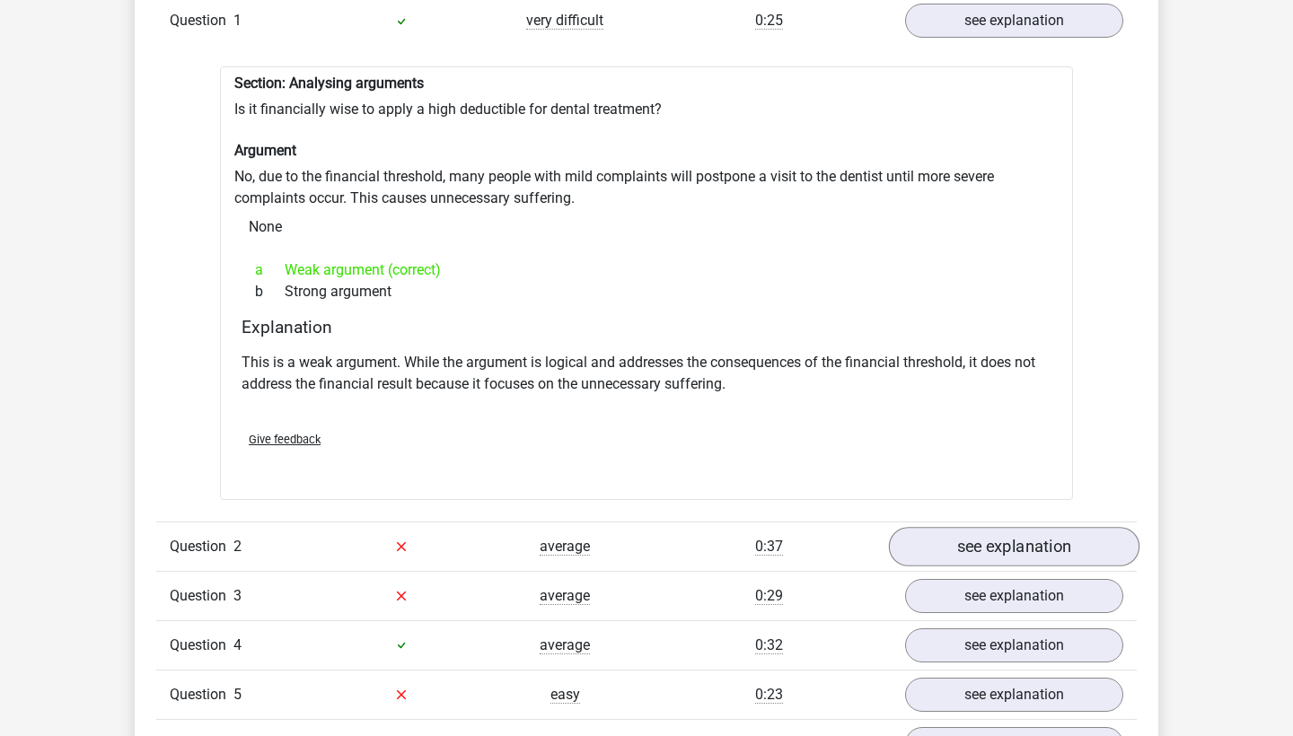
click at [956, 527] on link "see explanation" at bounding box center [1014, 547] width 250 height 40
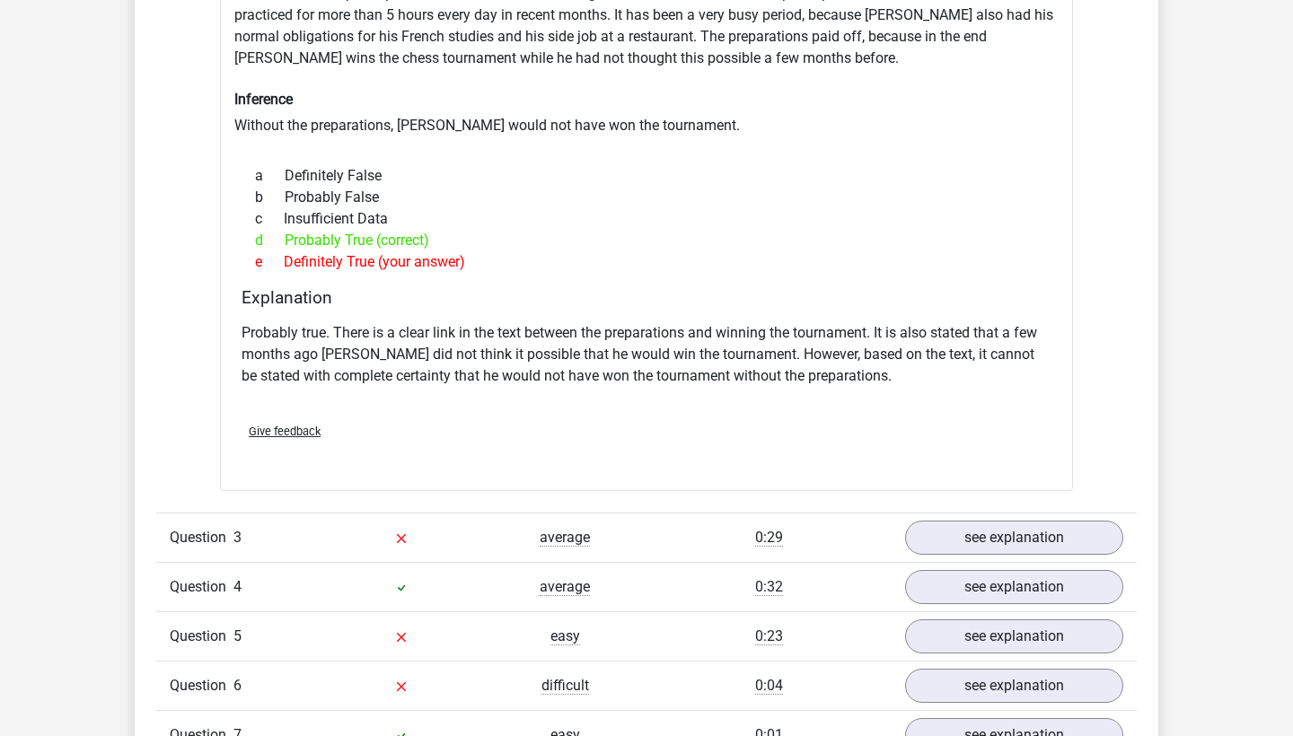
scroll to position [2172, 0]
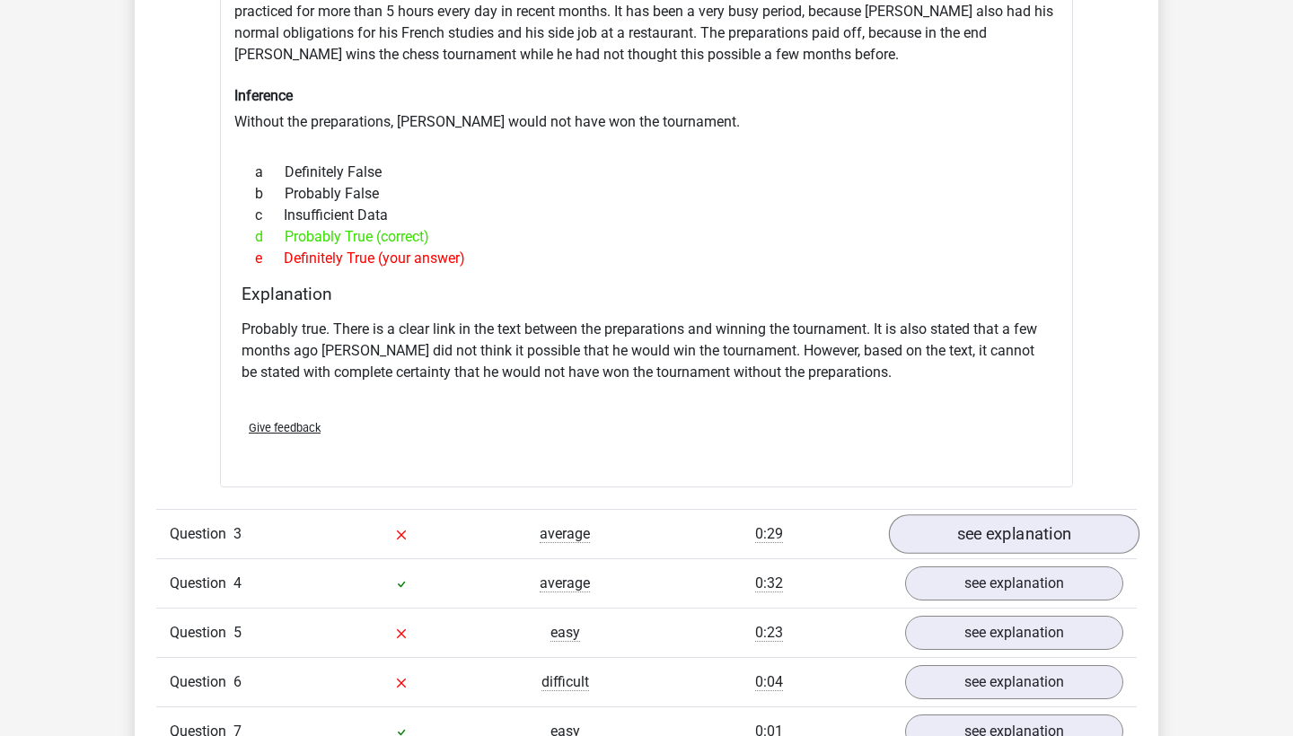
click at [987, 520] on link "see explanation" at bounding box center [1014, 534] width 250 height 40
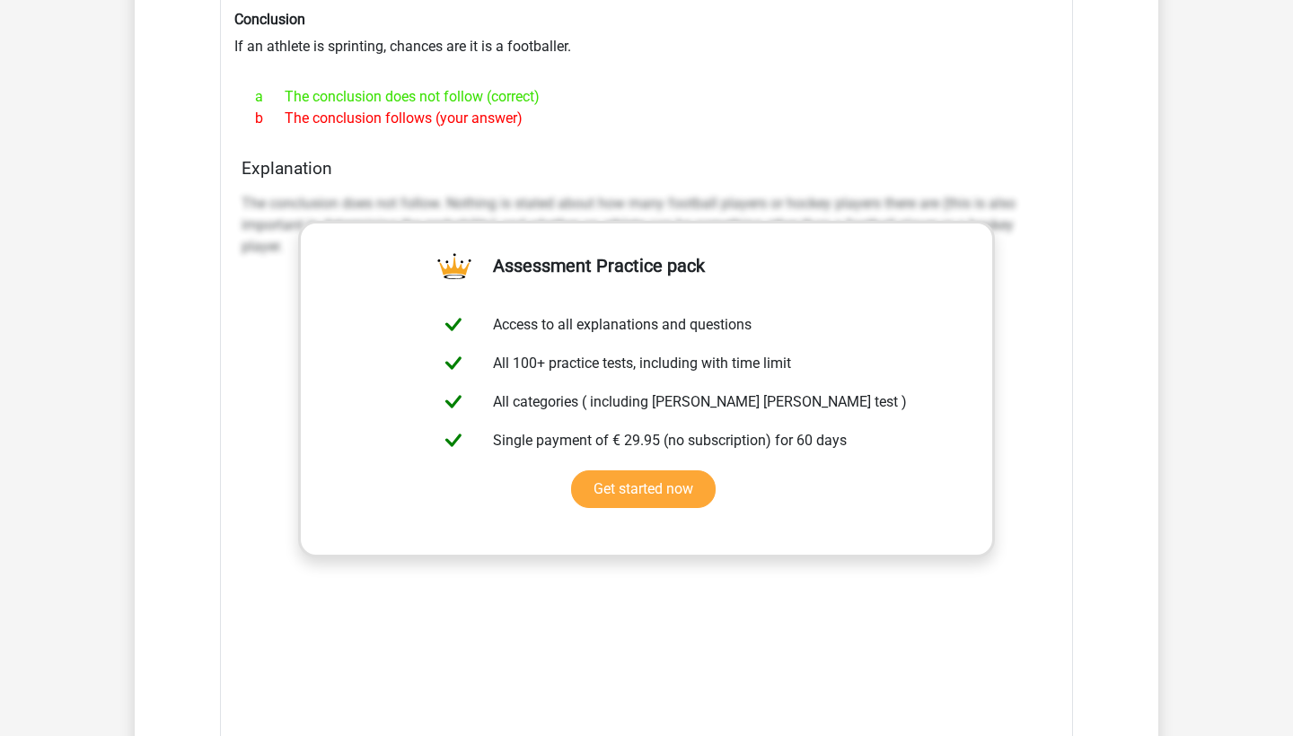
scroll to position [2933, 0]
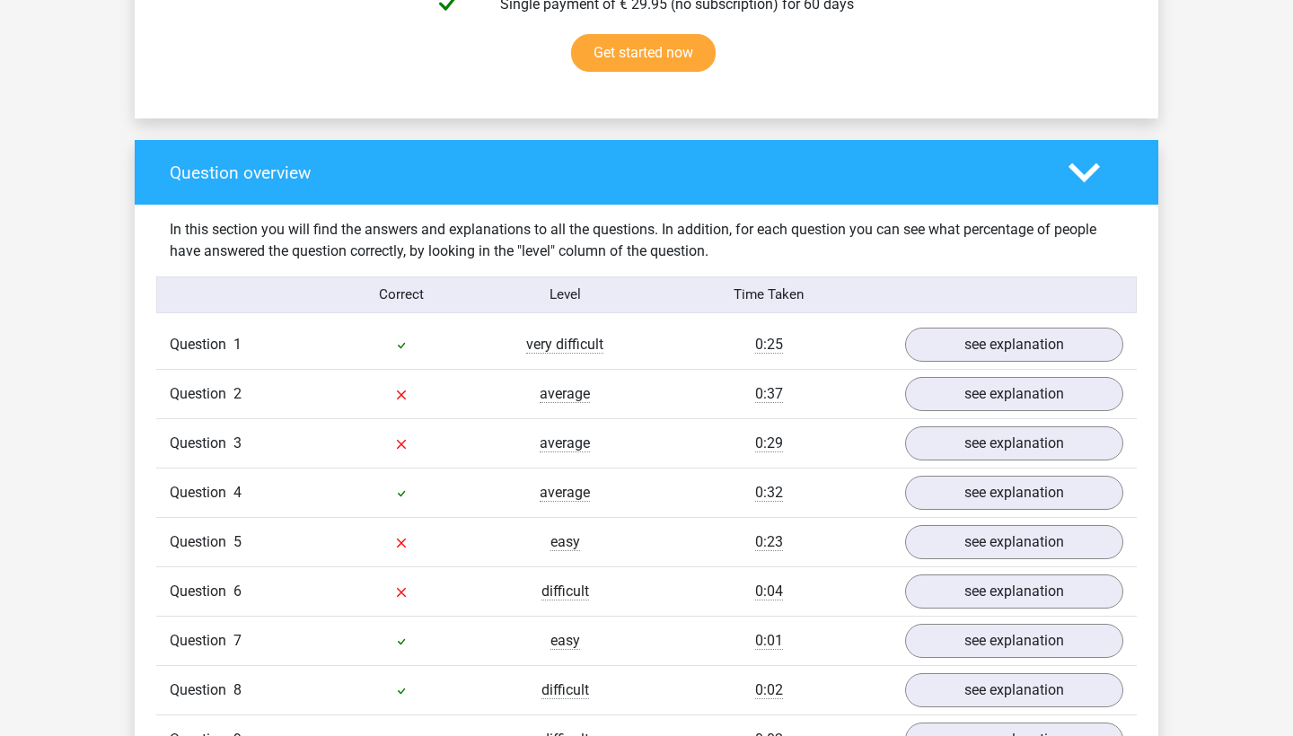
scroll to position [1203, 0]
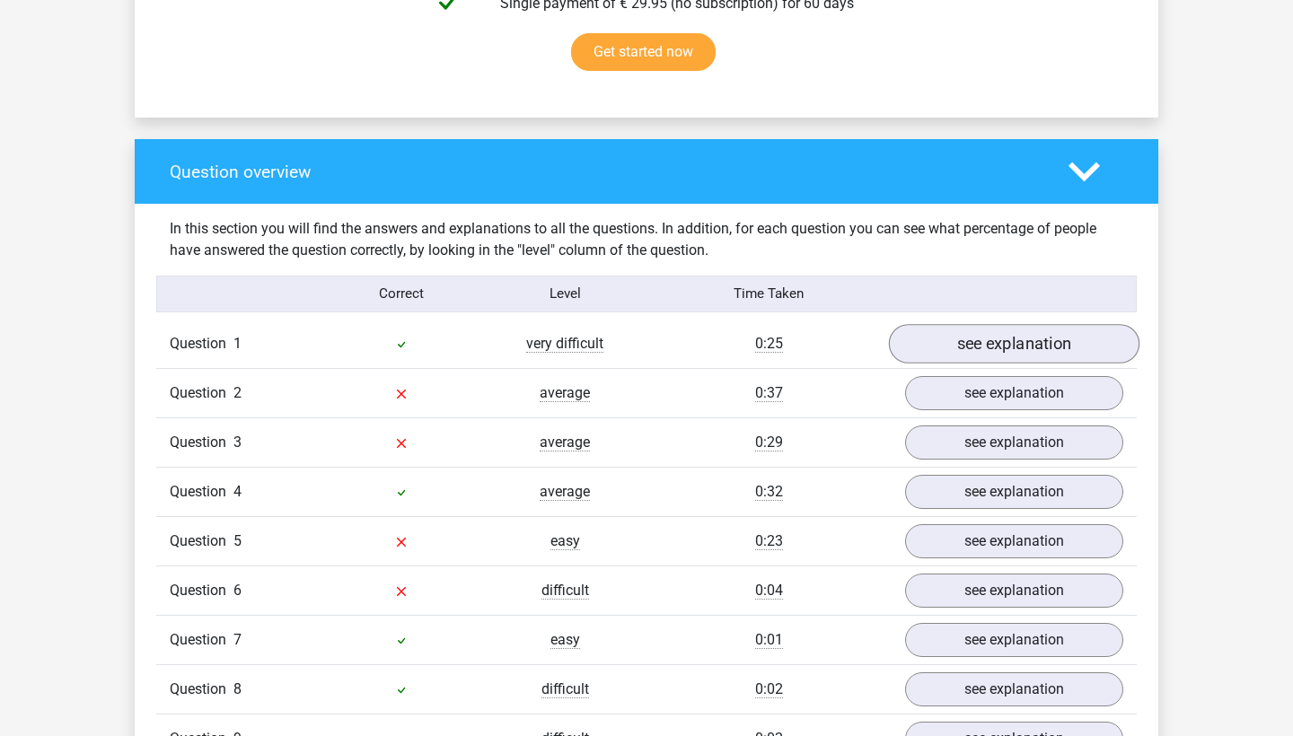
click at [950, 344] on link "see explanation" at bounding box center [1014, 344] width 250 height 40
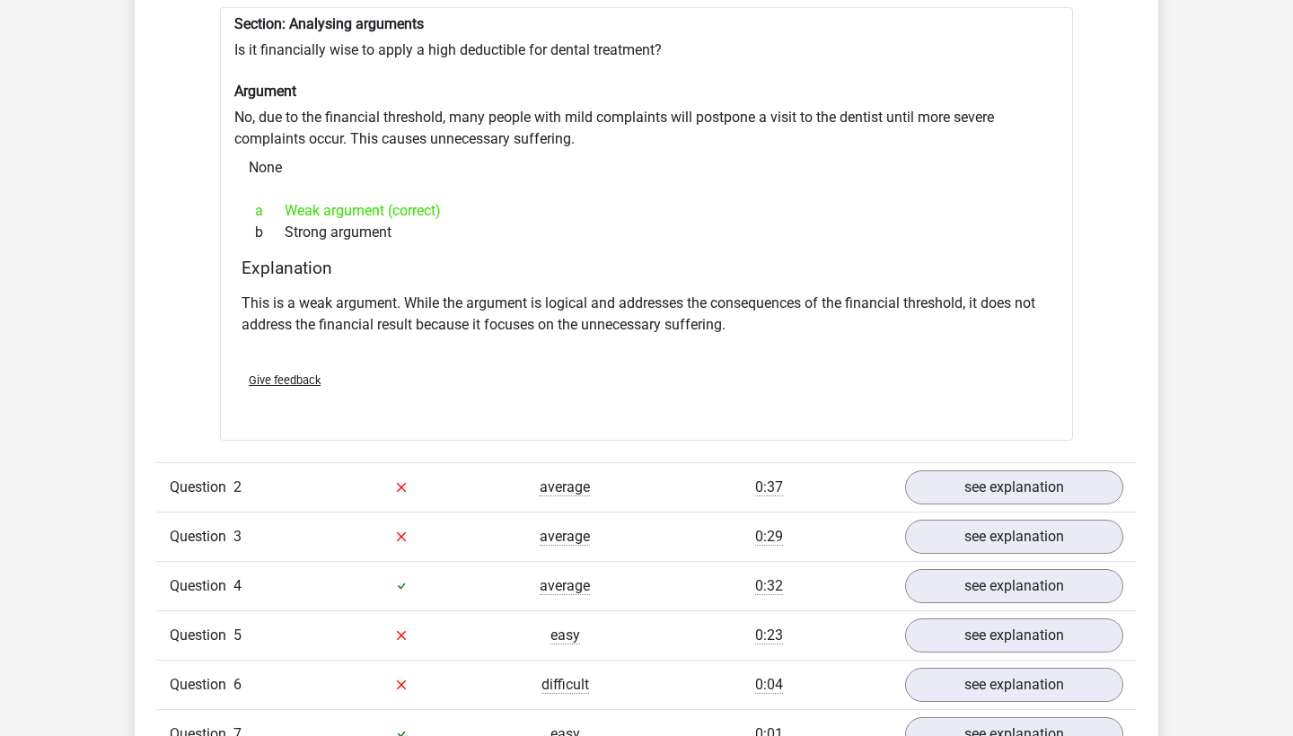
scroll to position [1578, 0]
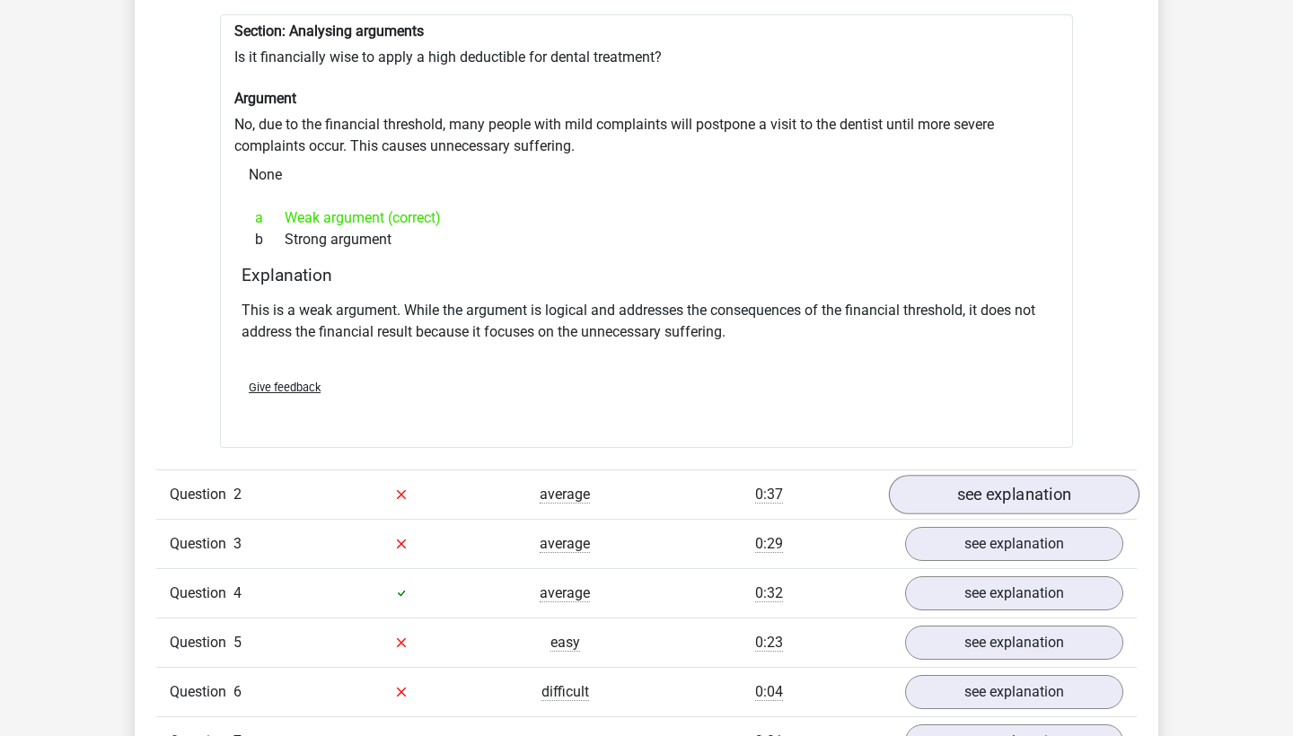
click at [1008, 488] on link "see explanation" at bounding box center [1014, 495] width 250 height 40
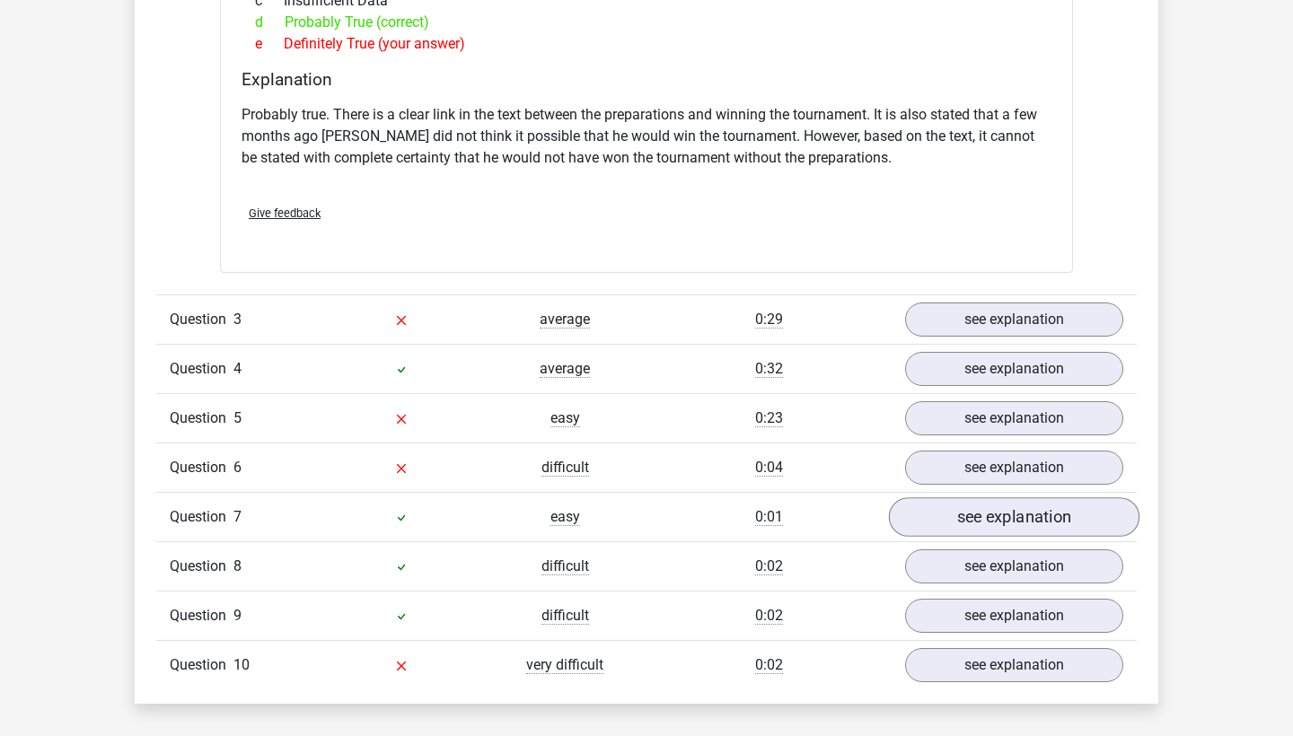
scroll to position [2358, 0]
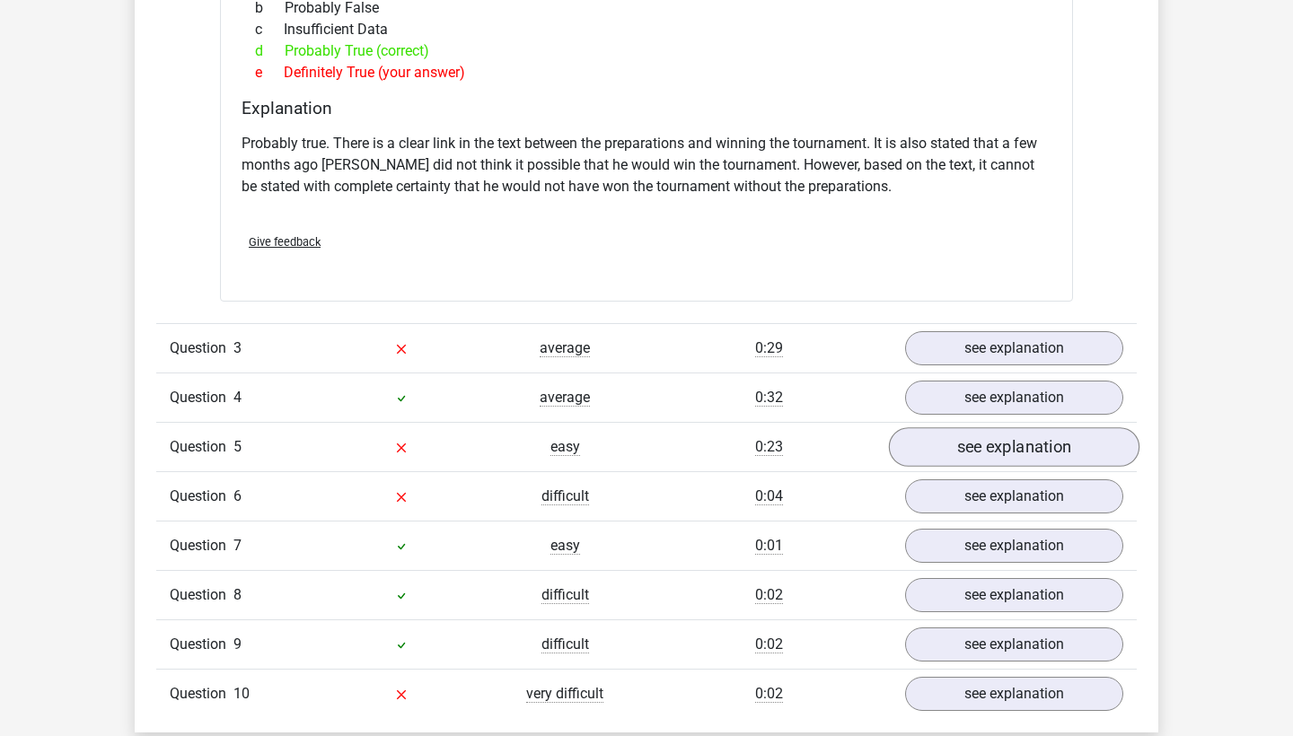
click at [1003, 427] on link "see explanation" at bounding box center [1014, 447] width 250 height 40
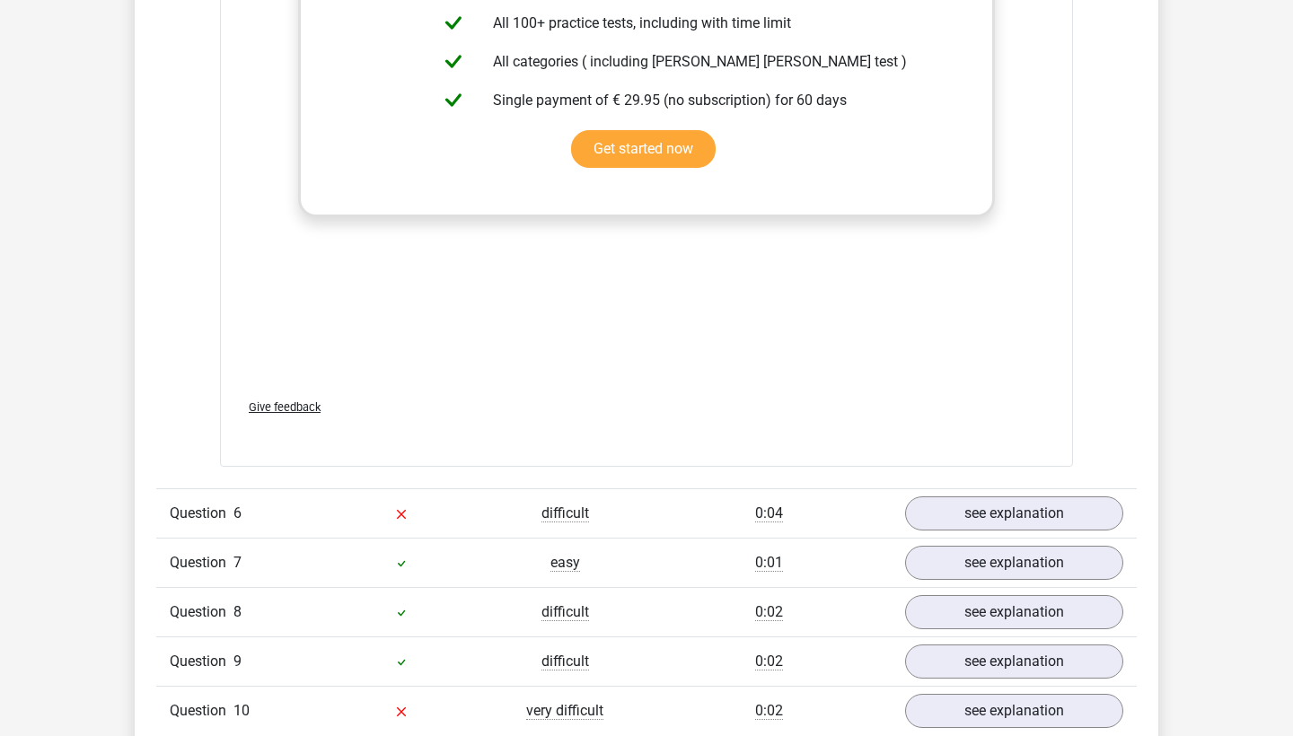
scroll to position [3366, 0]
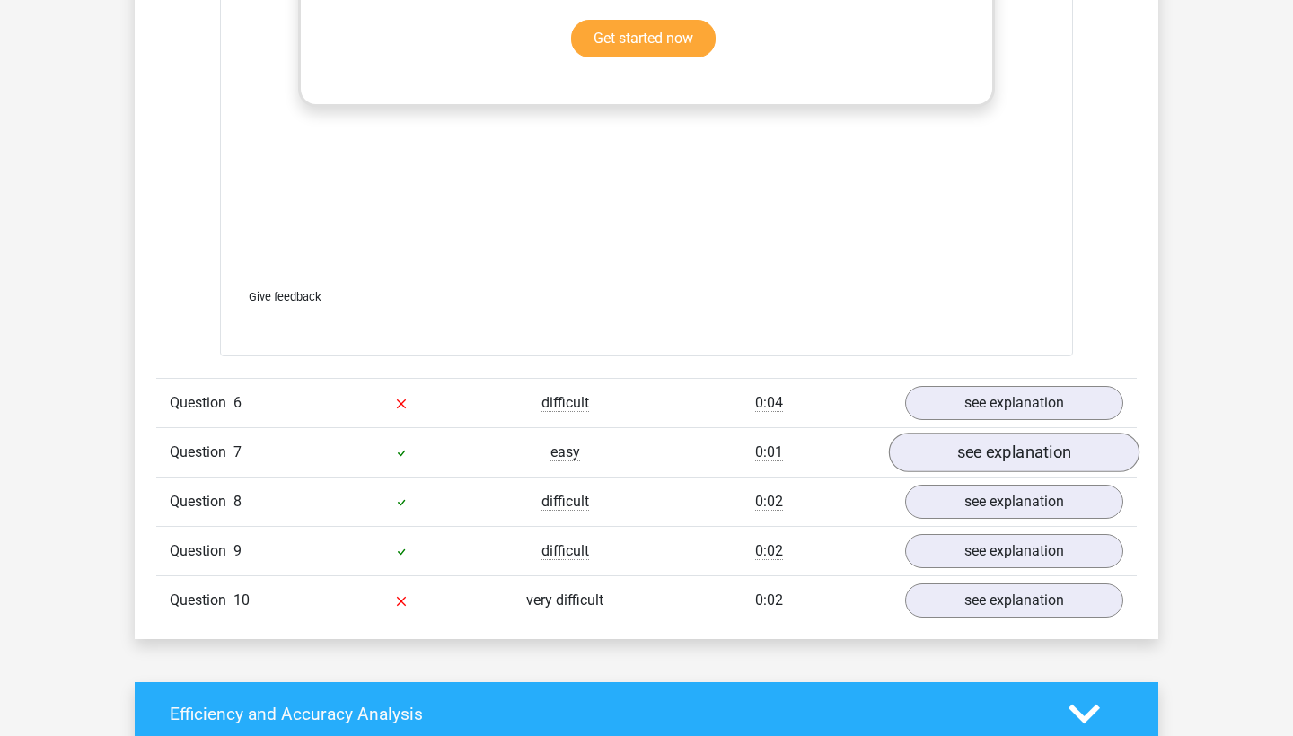
click at [1006, 447] on link "see explanation" at bounding box center [1014, 453] width 250 height 40
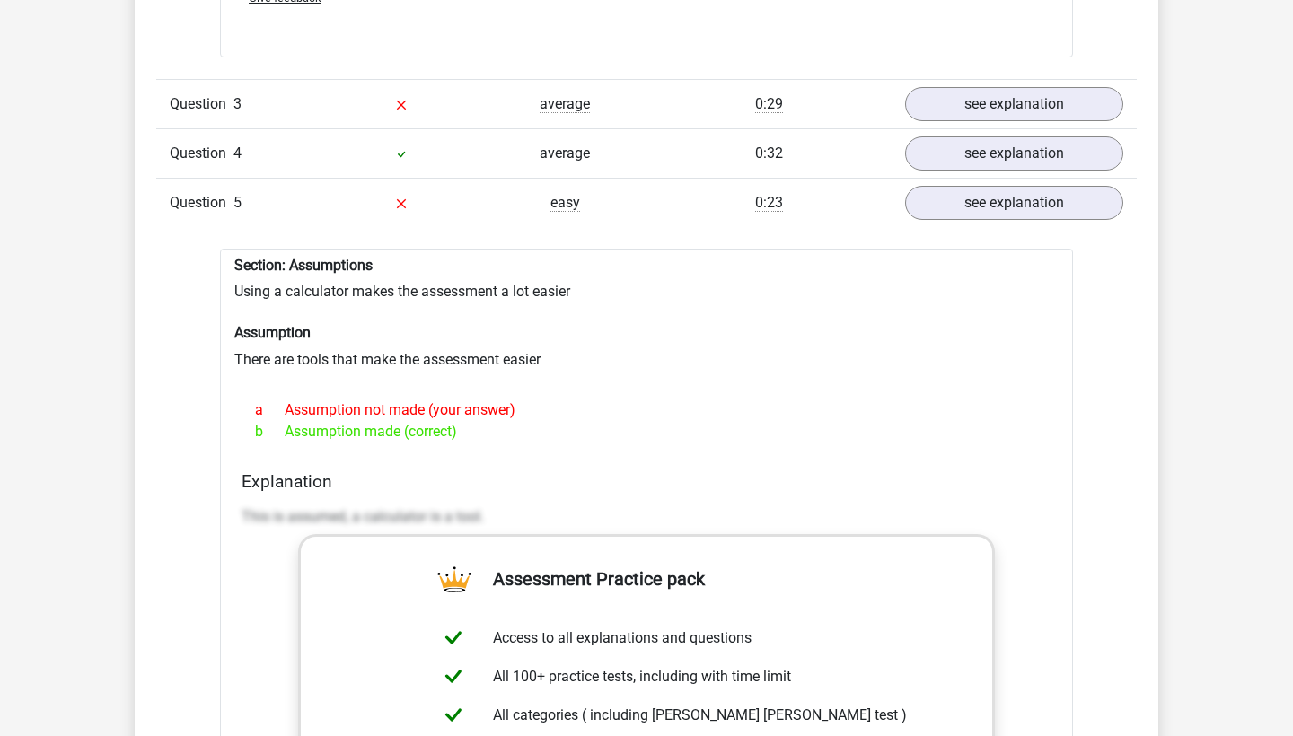
scroll to position [2384, 0]
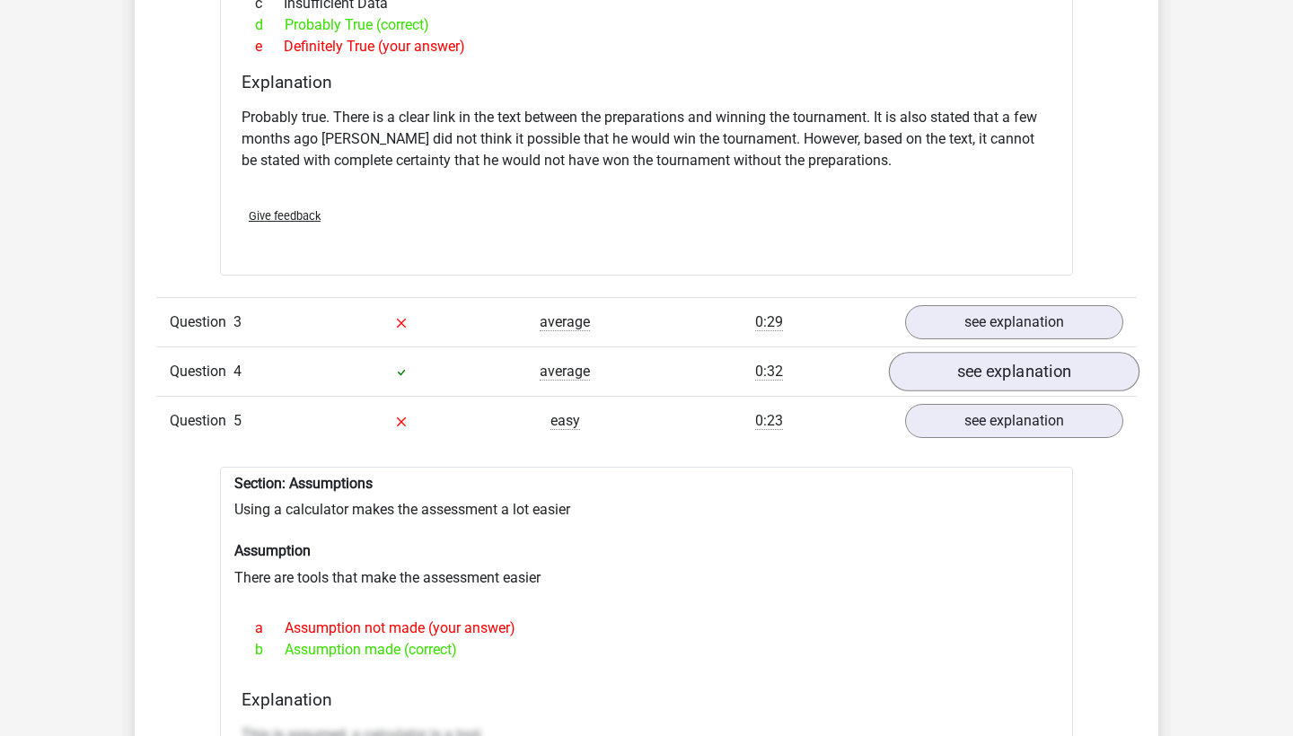
click at [1009, 352] on link "see explanation" at bounding box center [1014, 372] width 250 height 40
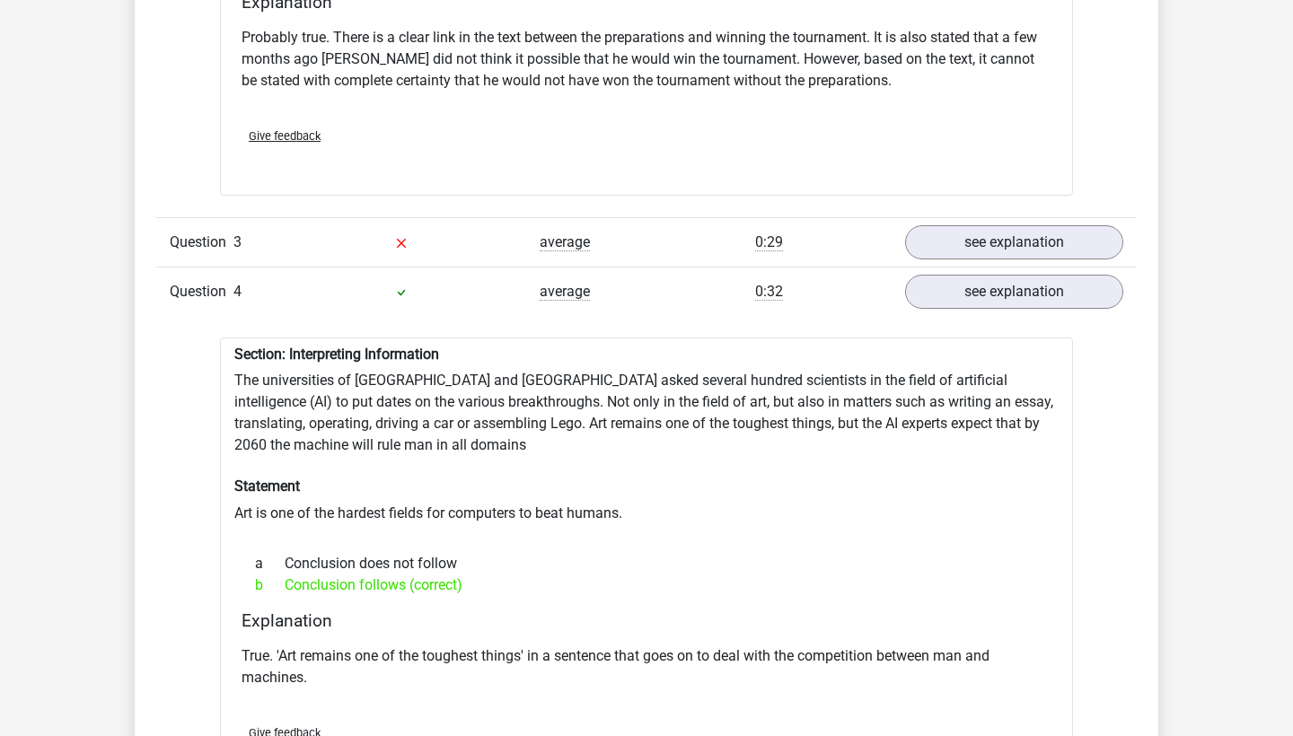
scroll to position [2480, 0]
